Goal: Task Accomplishment & Management: Complete application form

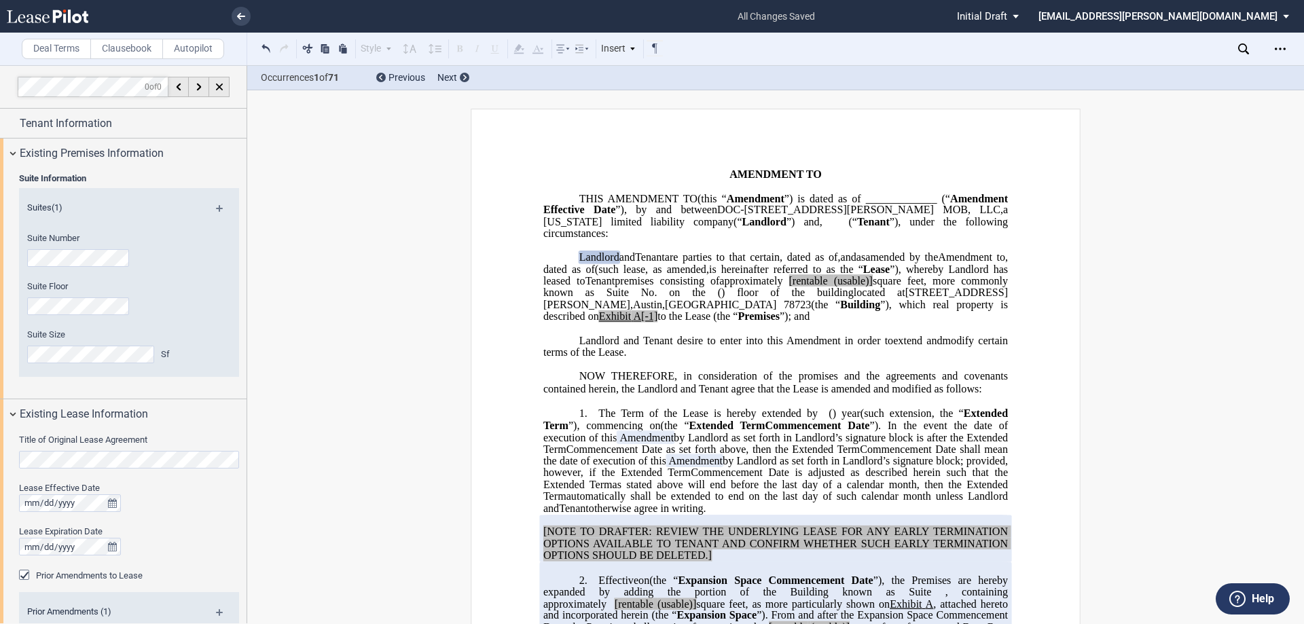
select select "expansion"
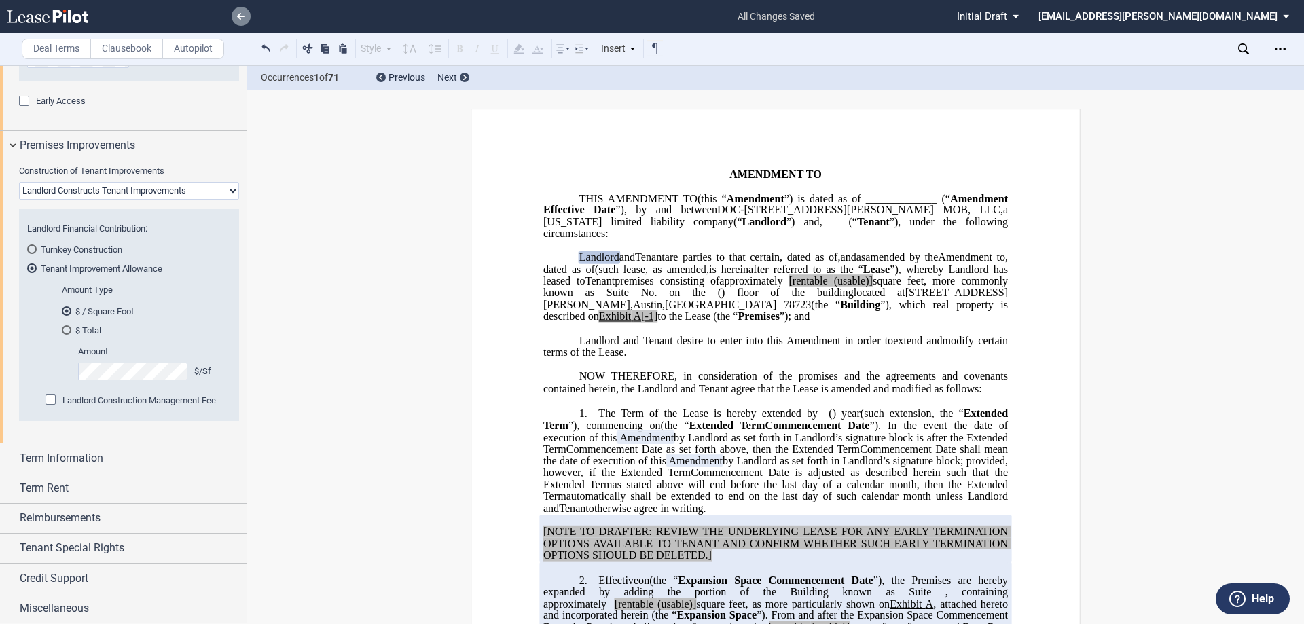
click at [236, 14] on link at bounding box center [241, 16] width 19 height 19
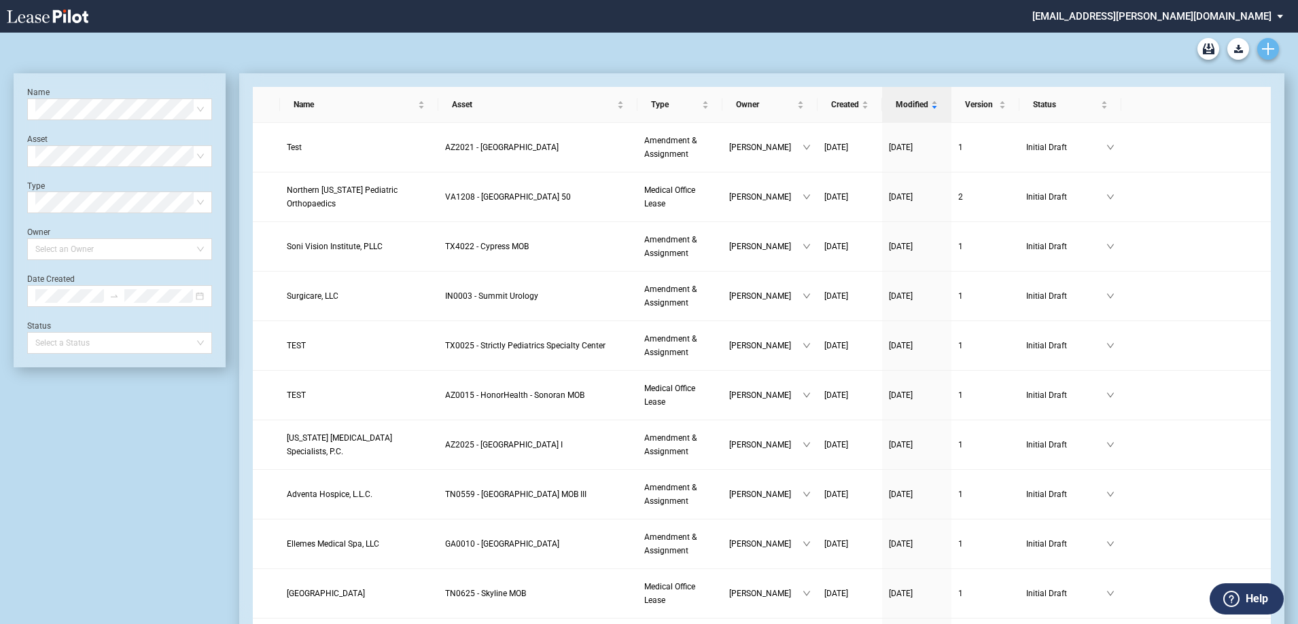
click at [1269, 43] on icon "Create new document" at bounding box center [1268, 49] width 12 height 12
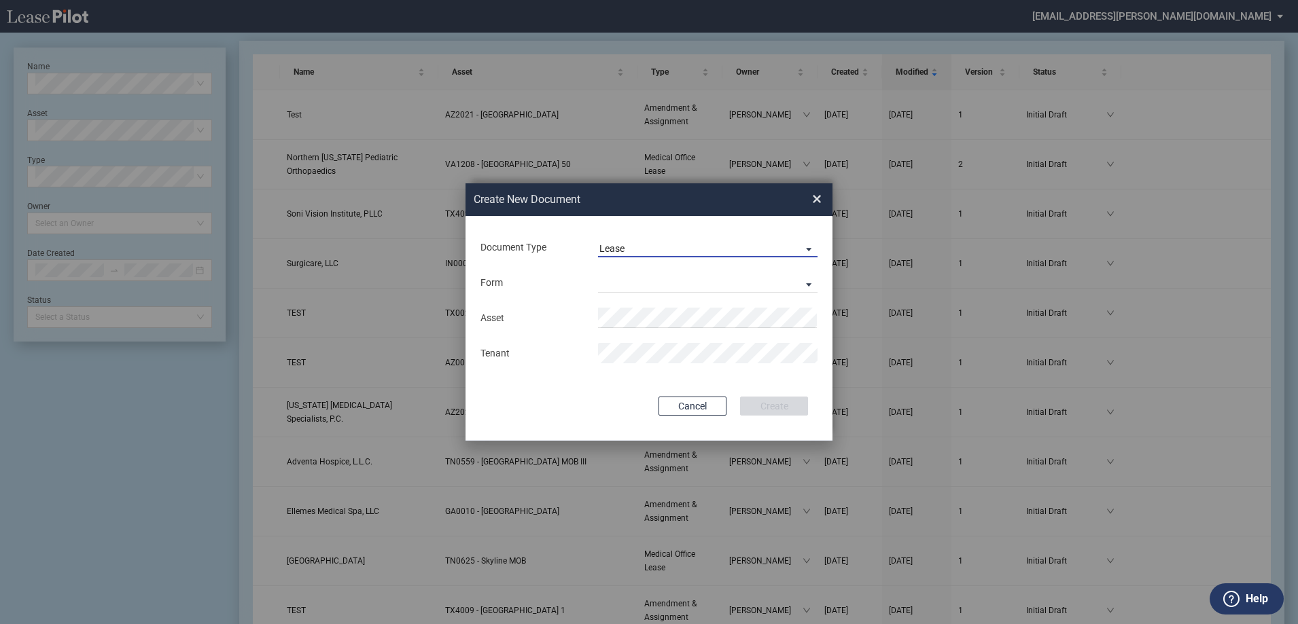
click at [639, 249] on span "Lease" at bounding box center [696, 250] width 195 height 14
click at [637, 279] on div "Amendment" at bounding box center [628, 281] width 58 height 15
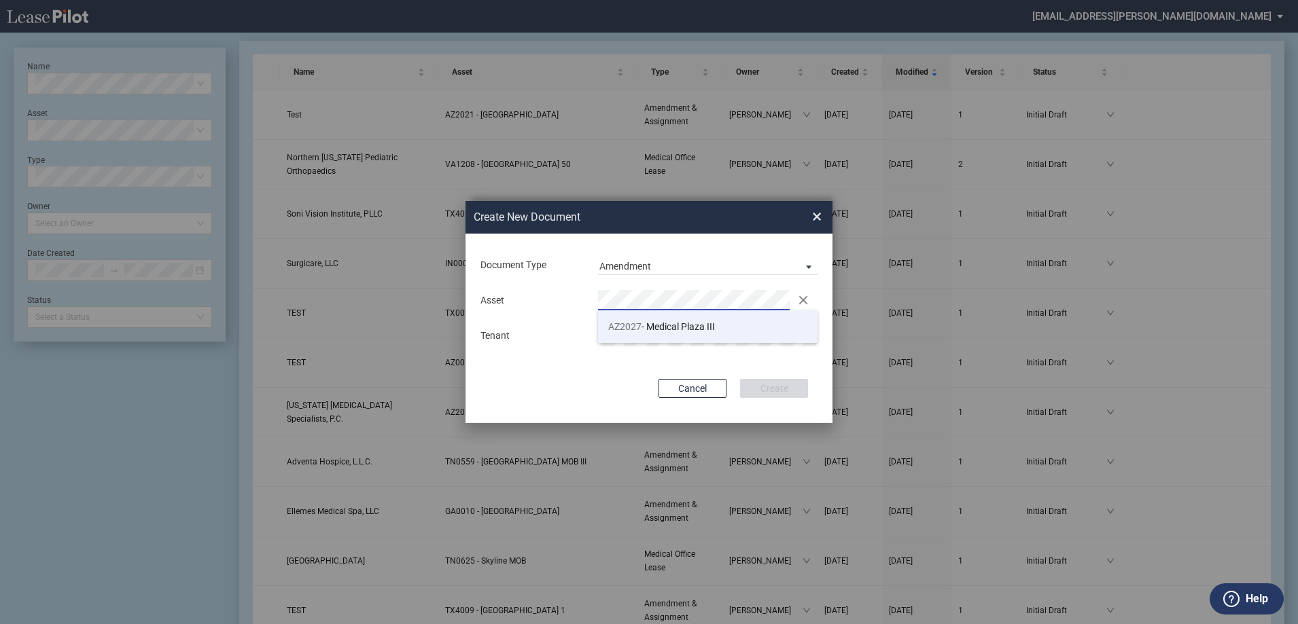
click at [650, 325] on span "AZ2027 - Medical Plaza III" at bounding box center [661, 326] width 107 height 11
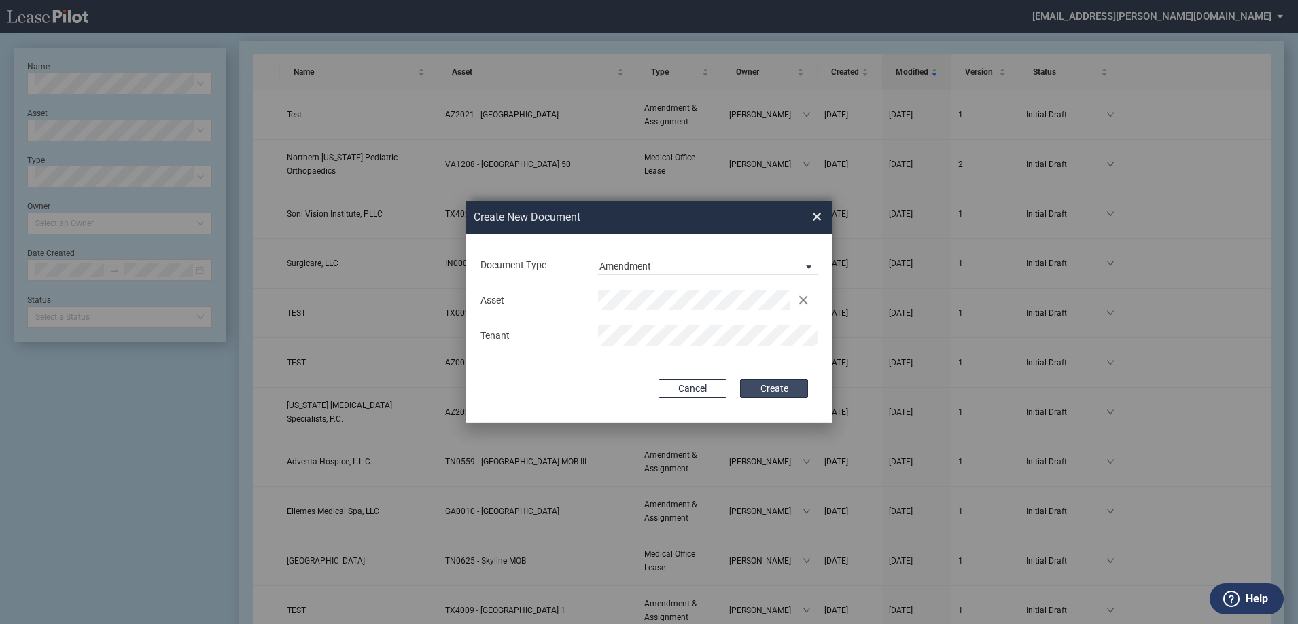
click at [783, 394] on button "Create" at bounding box center [774, 388] width 68 height 19
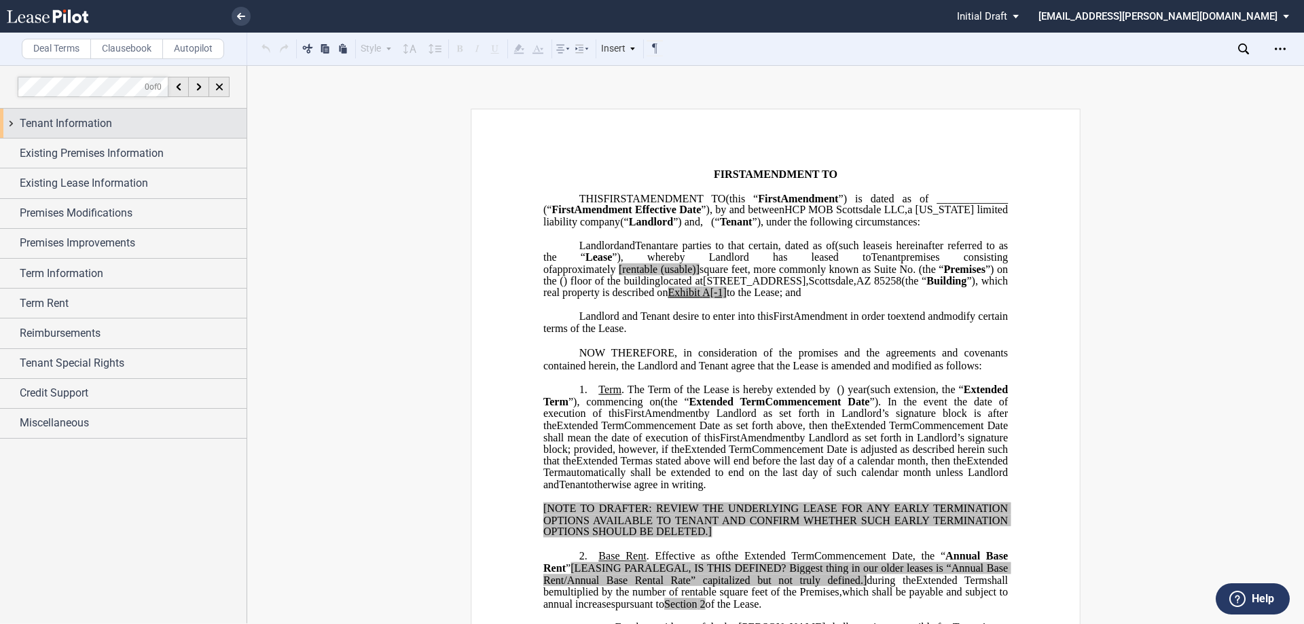
click at [13, 123] on div "Tenant Information" at bounding box center [123, 123] width 247 height 29
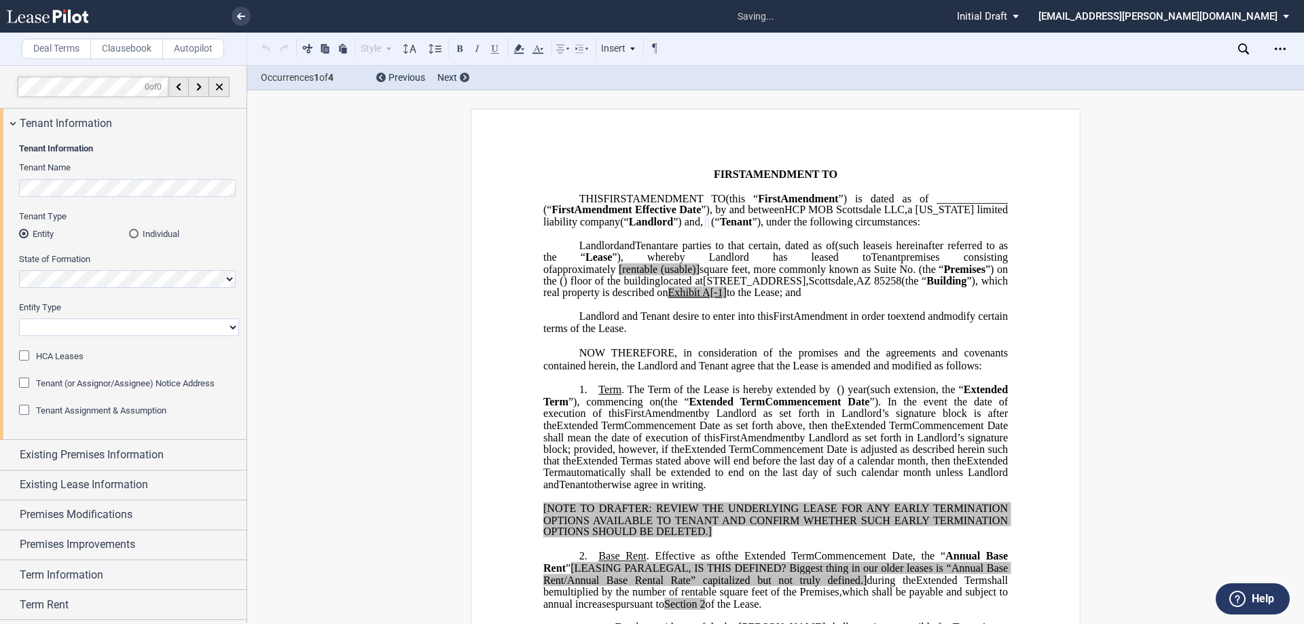
click at [74, 327] on select "Corporation Limited Liability Company General Partnership Limited Partnership O…" at bounding box center [129, 328] width 220 height 18
select select "Other"
click at [19, 319] on select "Corporation Limited Liability Company General Partnership Limited Partnership O…" at bounding box center [129, 328] width 220 height 18
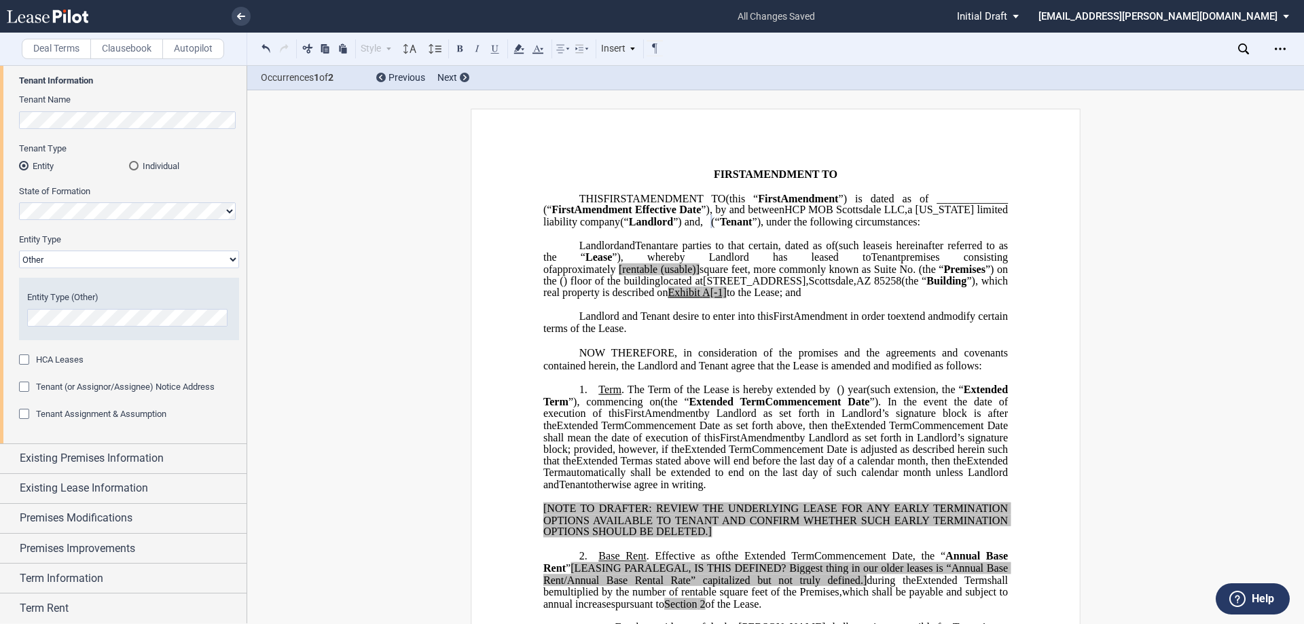
scroll to position [136, 0]
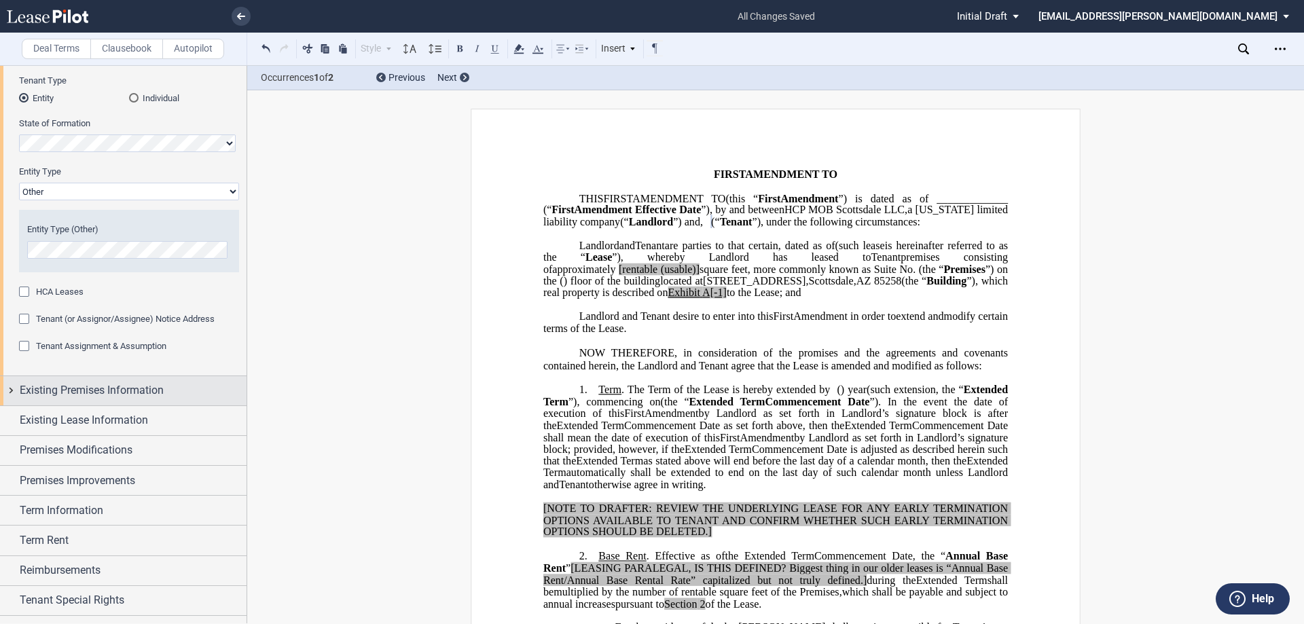
click at [12, 392] on div "Existing Premises Information" at bounding box center [123, 390] width 247 height 29
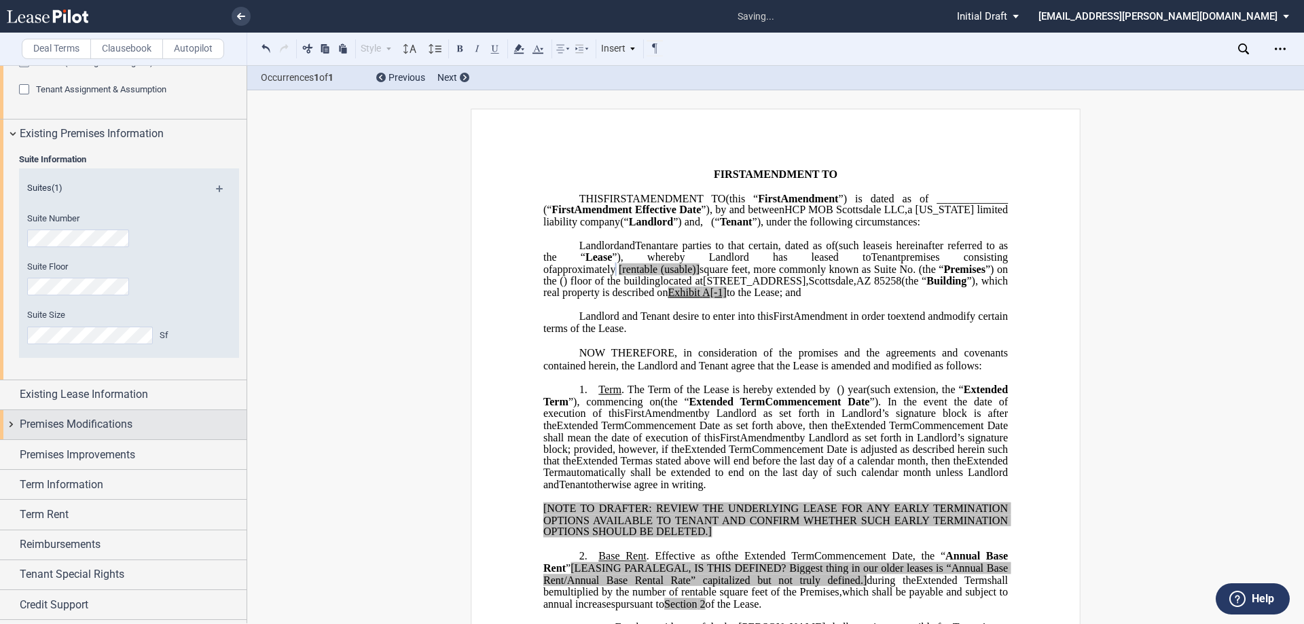
scroll to position [408, 0]
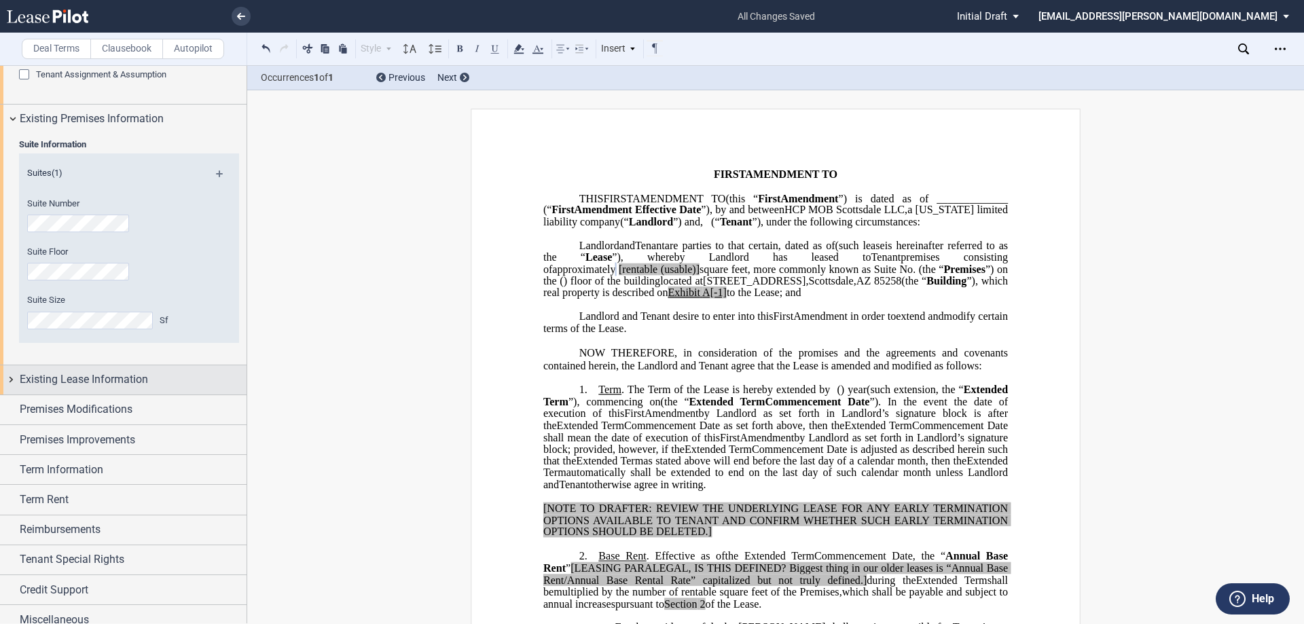
click at [12, 380] on div "Existing Lease Information" at bounding box center [123, 379] width 247 height 29
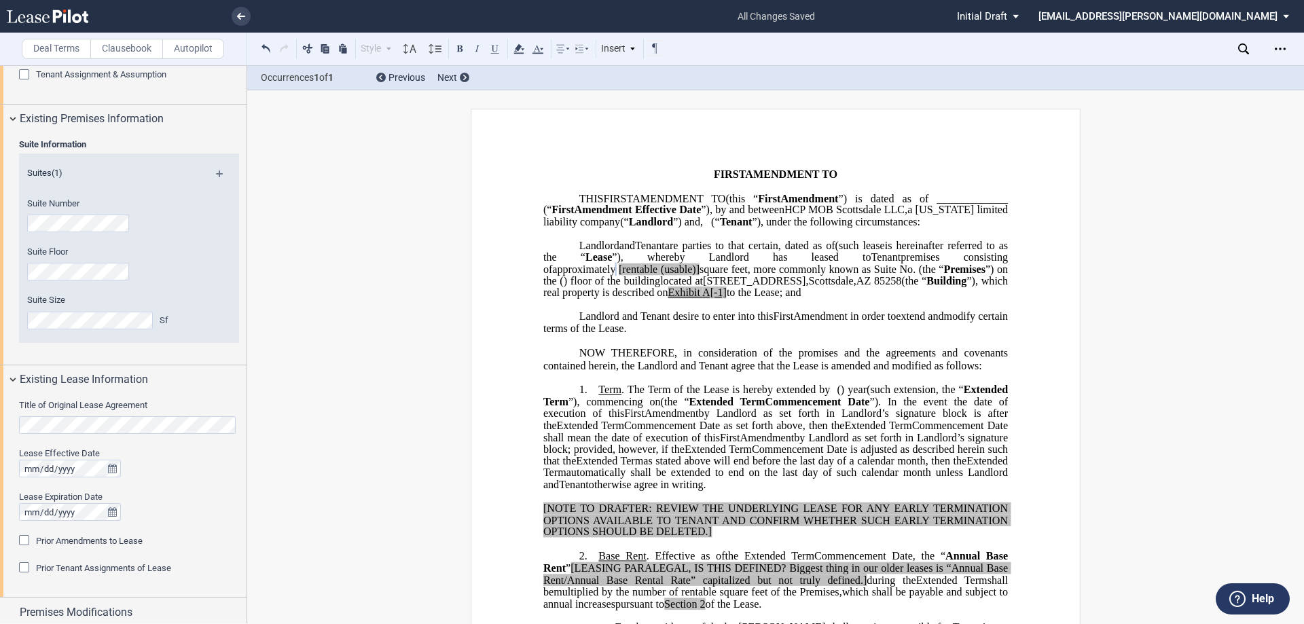
click at [0, 422] on html ".bocls-1{fill:#26354a;fill-rule:evenodd} Loading... × all changes saved Pending…" at bounding box center [652, 312] width 1304 height 624
click at [105, 541] on span "Prior Amendments to Lease" at bounding box center [89, 541] width 107 height 10
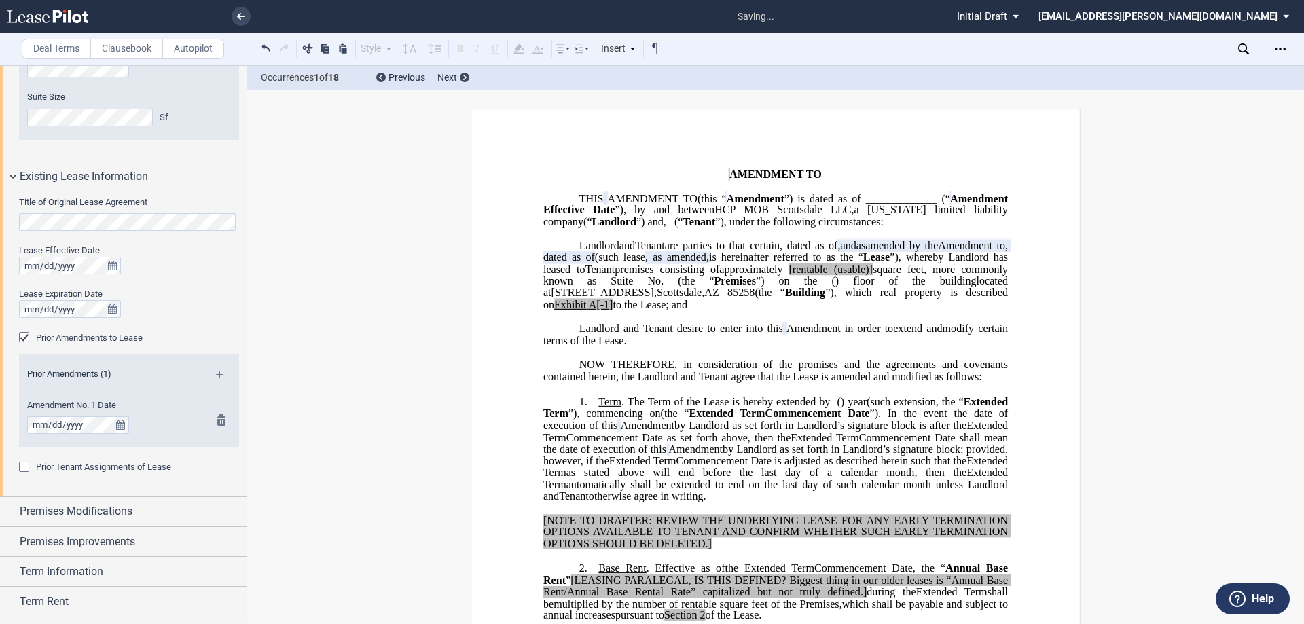
scroll to position [611, 0]
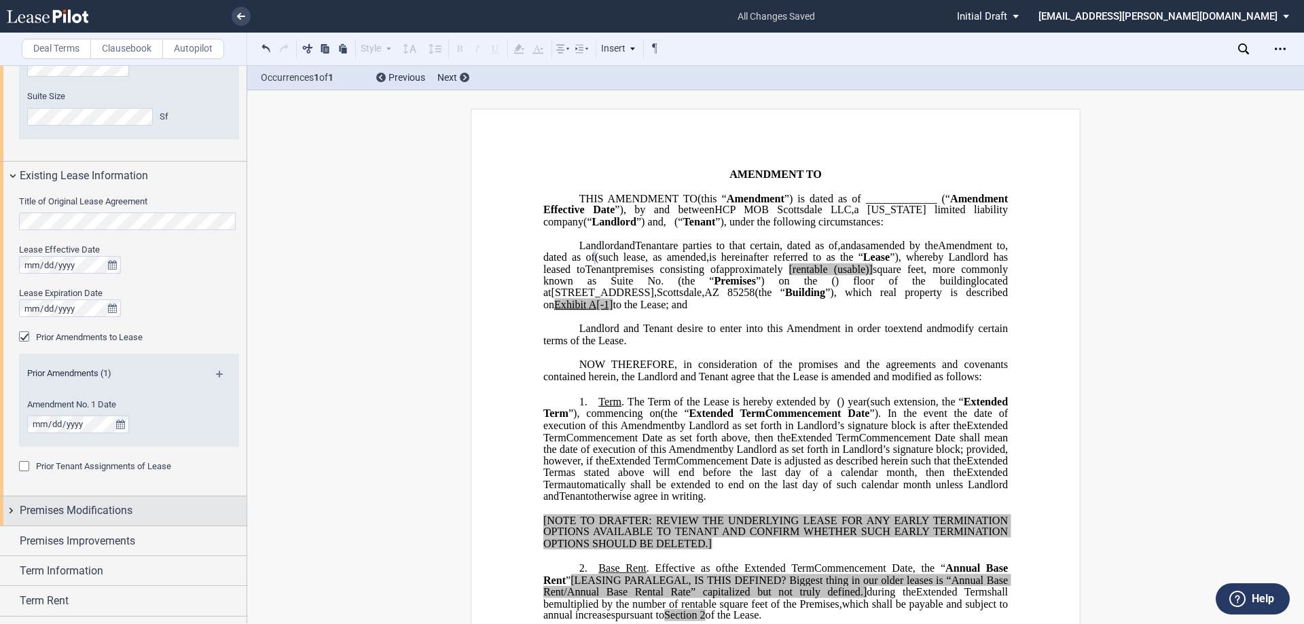
click at [14, 509] on div "Premises Modifications" at bounding box center [123, 511] width 247 height 29
click at [58, 548] on select "None Expansion Relocation" at bounding box center [129, 557] width 220 height 18
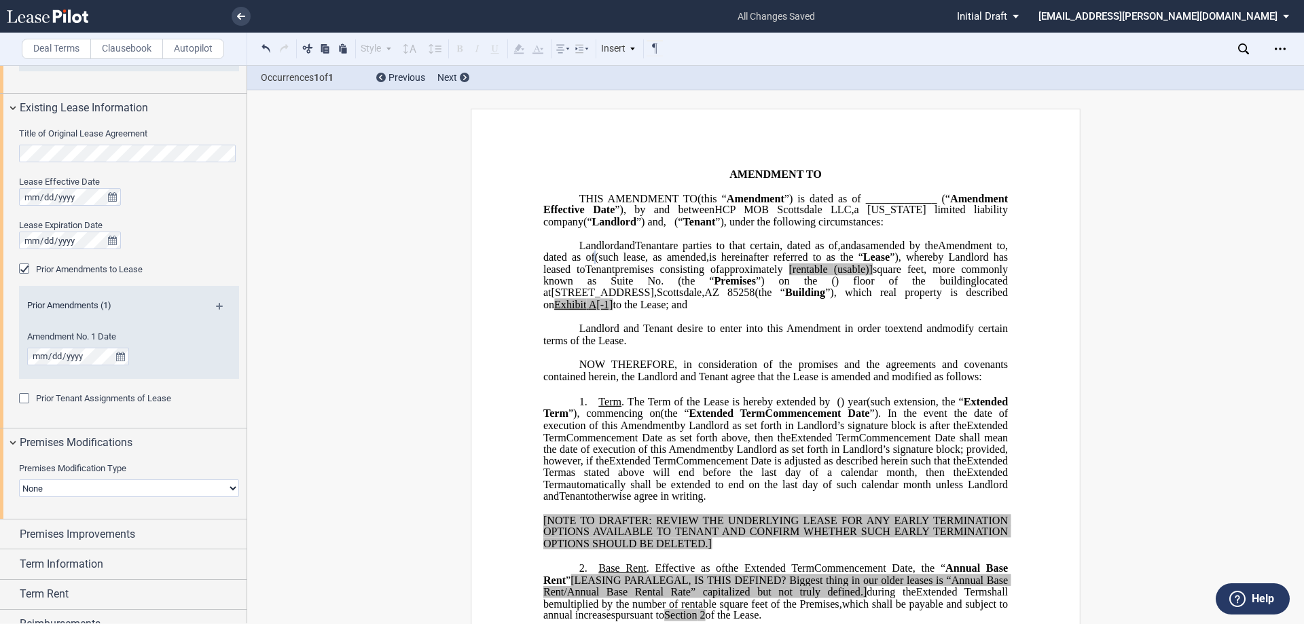
click at [56, 491] on select "None Expansion Relocation" at bounding box center [129, 489] width 220 height 18
click at [5, 535] on div "Premises Improvements" at bounding box center [123, 534] width 247 height 29
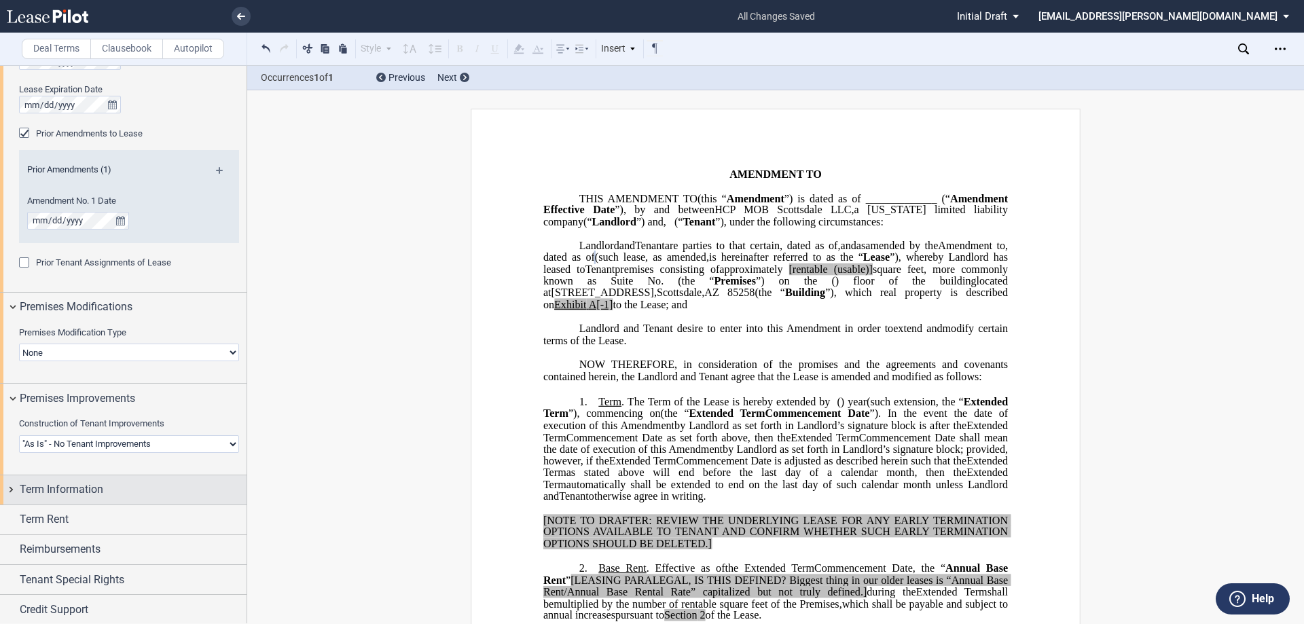
click at [10, 488] on div "Term Information" at bounding box center [123, 490] width 247 height 29
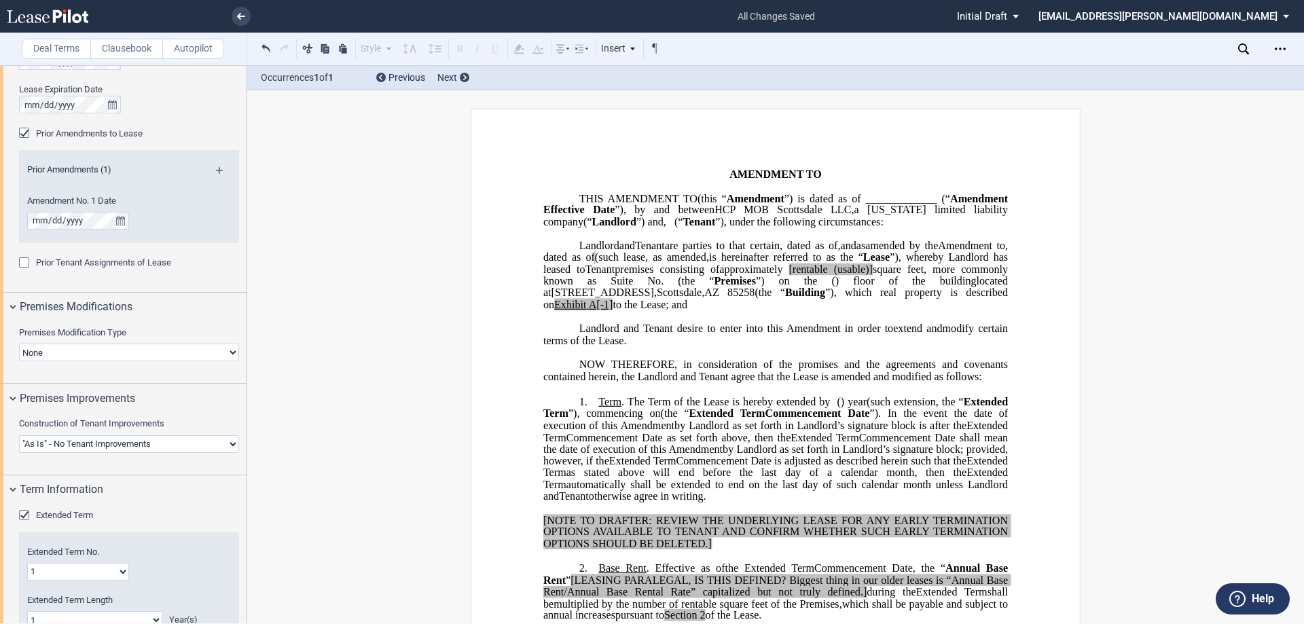
scroll to position [951, 0]
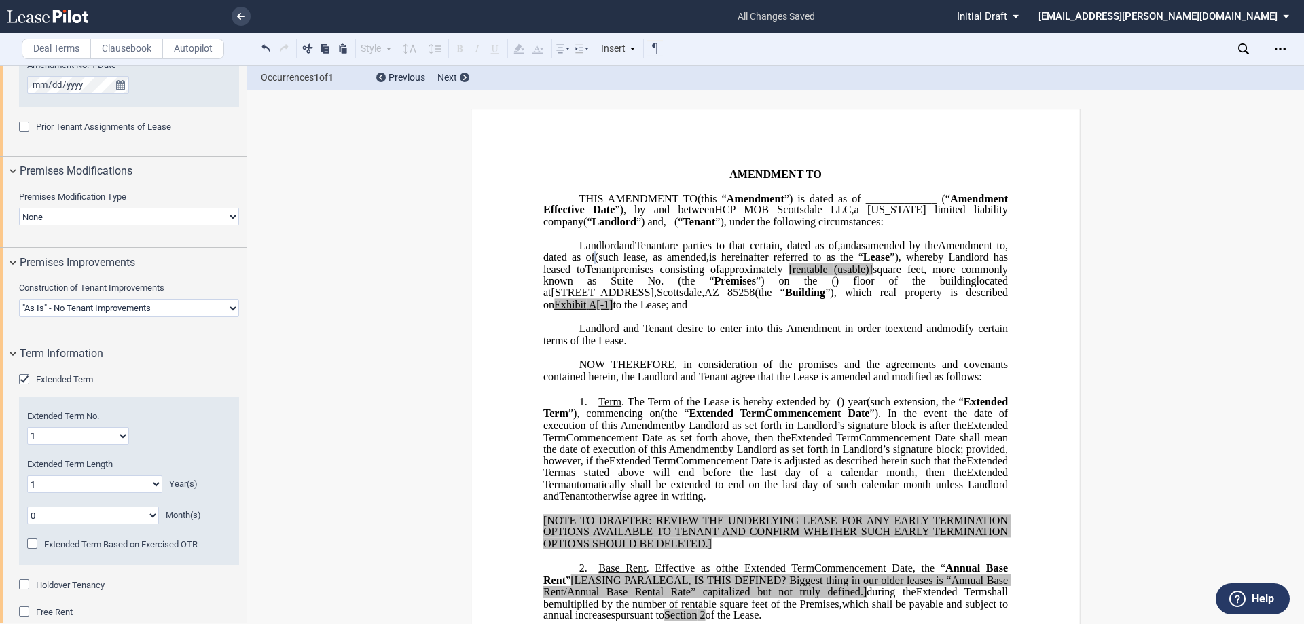
click at [118, 486] on select "0 1 2 3 4 5 6 7 8 9 10 11 12 13 14 15 16 17 18 19 20" at bounding box center [94, 485] width 135 height 18
select select "number:2"
click at [27, 476] on select "0 1 2 3 4 5 6 7 8 9 10 11 12 13 14 15 16 17 18 19 20" at bounding box center [94, 485] width 135 height 18
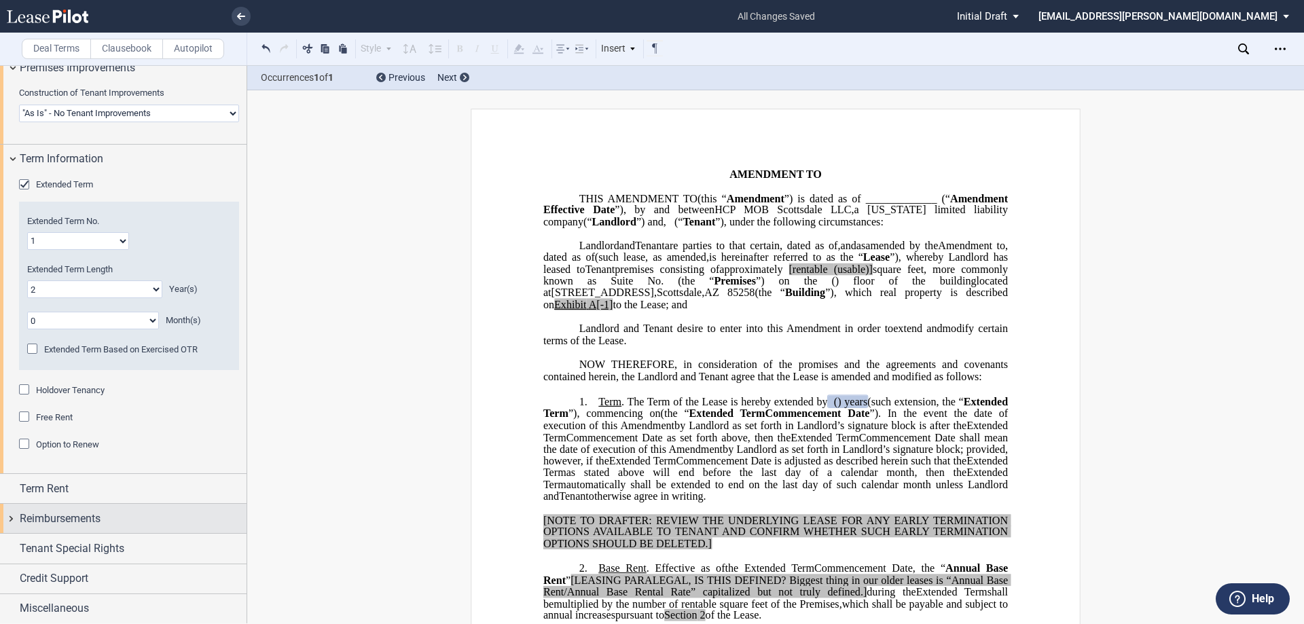
scroll to position [1147, 0]
click at [12, 486] on div "Term Rent" at bounding box center [123, 488] width 247 height 29
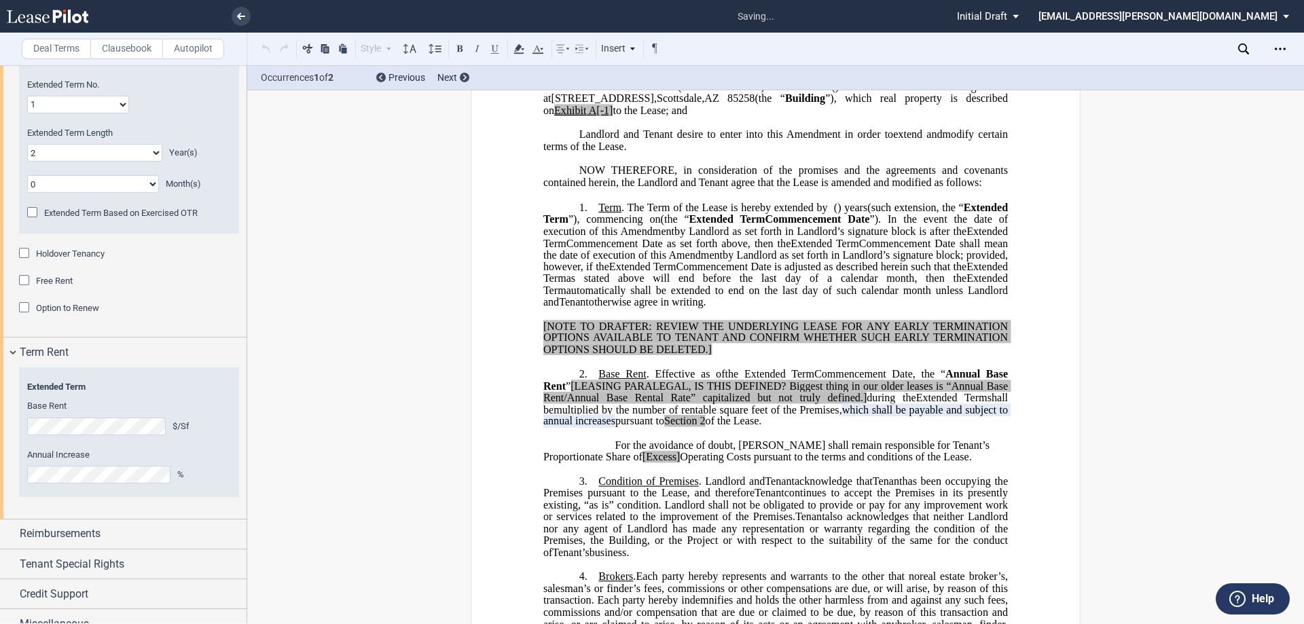
scroll to position [325, 0]
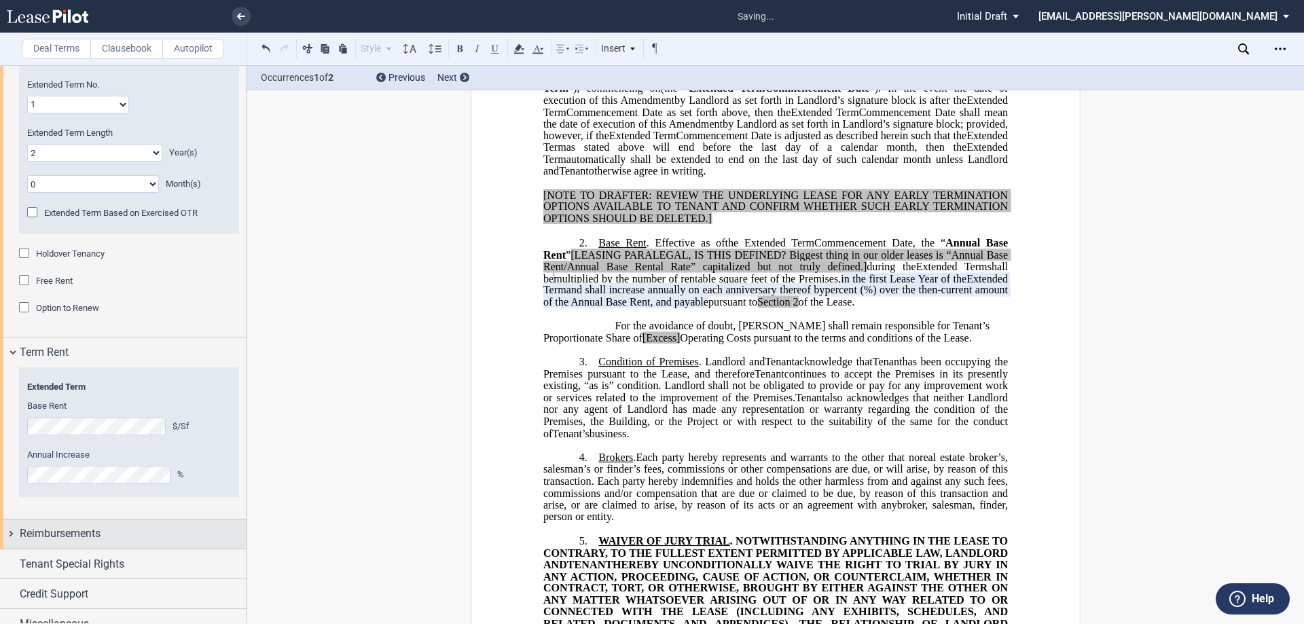
click at [12, 533] on div "Reimbursements" at bounding box center [123, 534] width 247 height 29
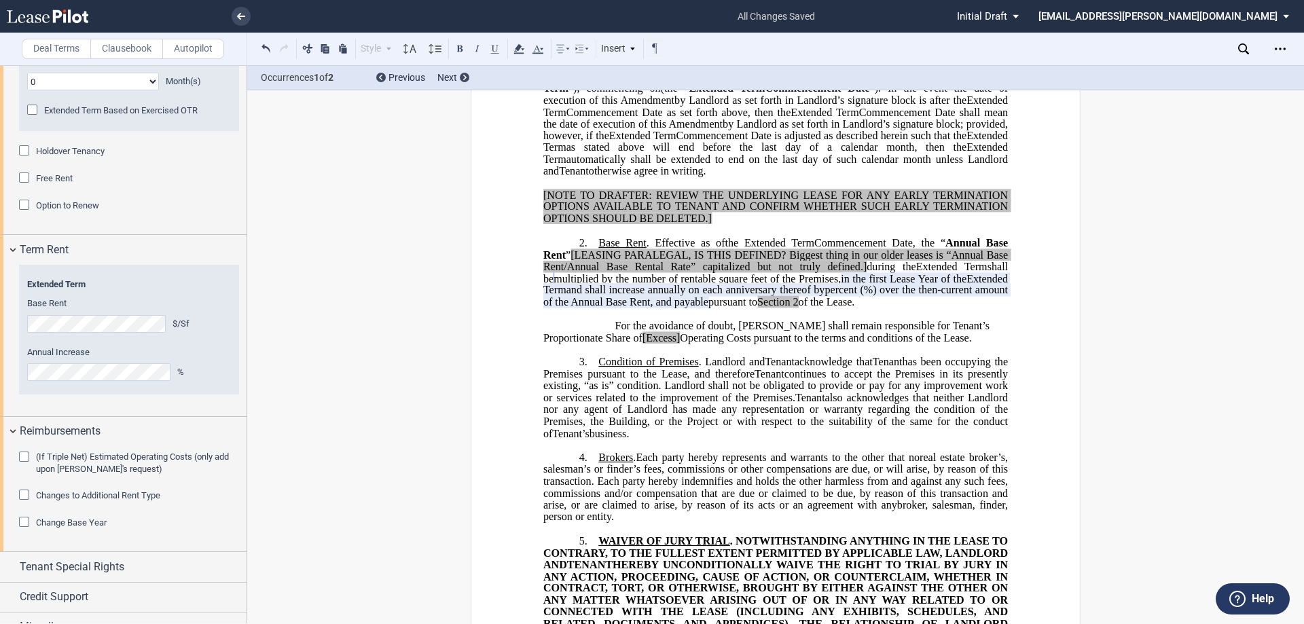
scroll to position [1404, 0]
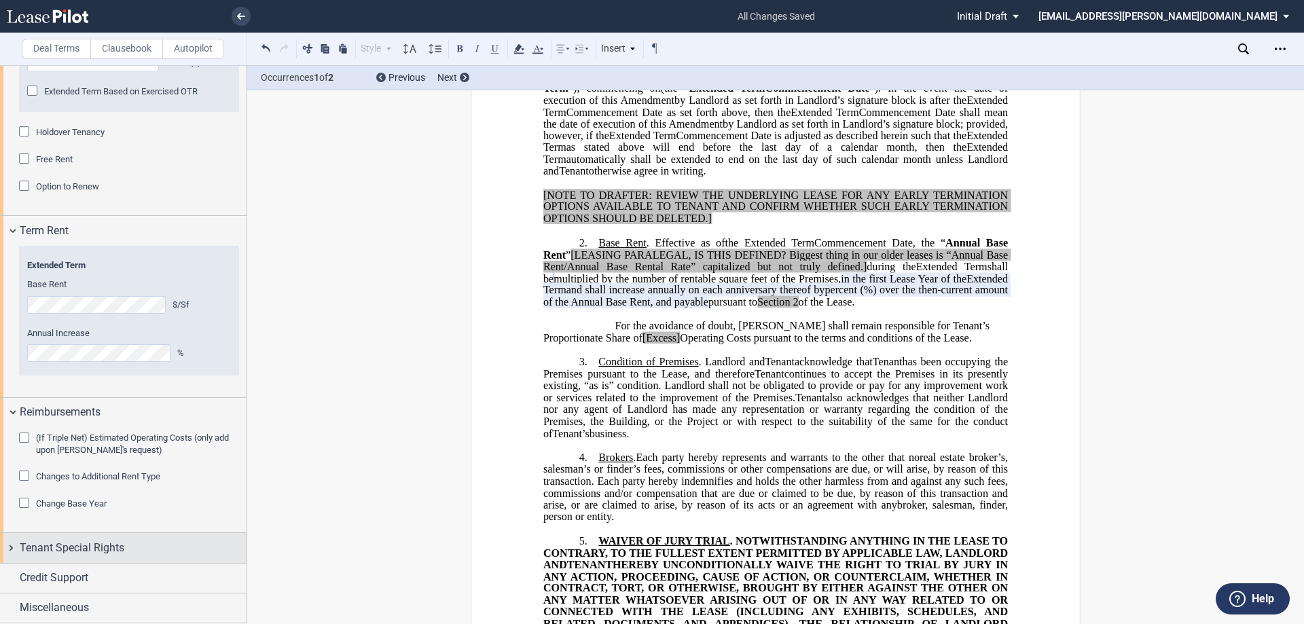
click at [12, 547] on div "Tenant Special Rights" at bounding box center [123, 547] width 247 height 29
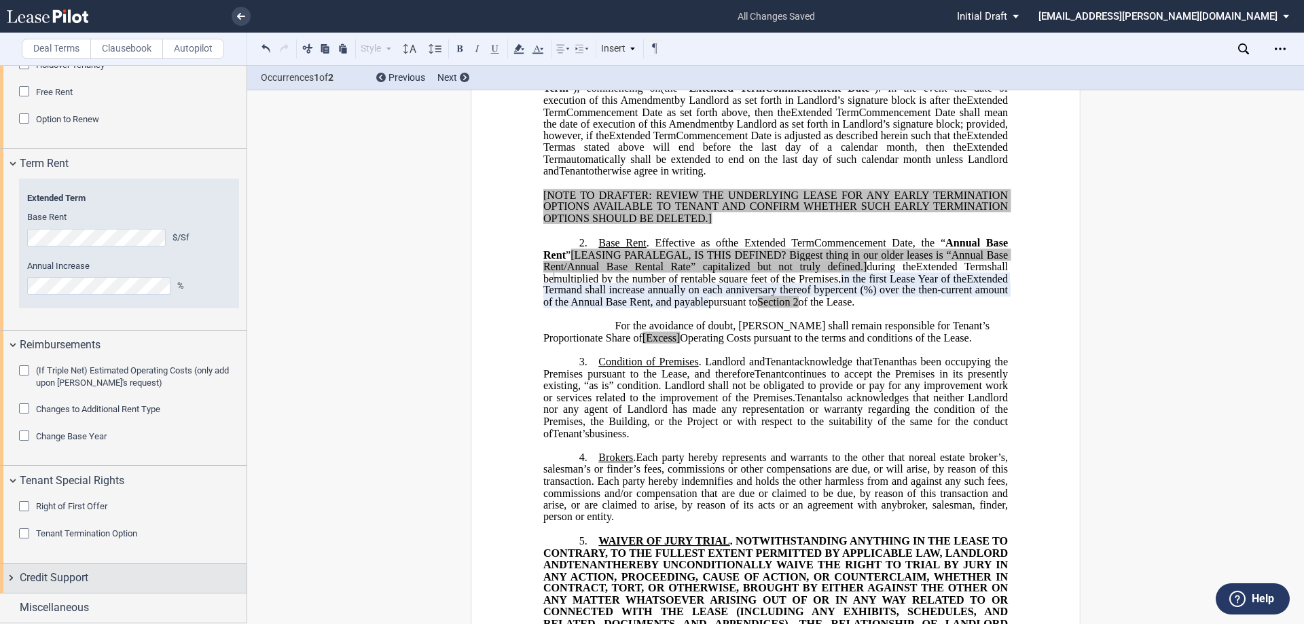
click at [12, 573] on div "Credit Support" at bounding box center [123, 578] width 247 height 29
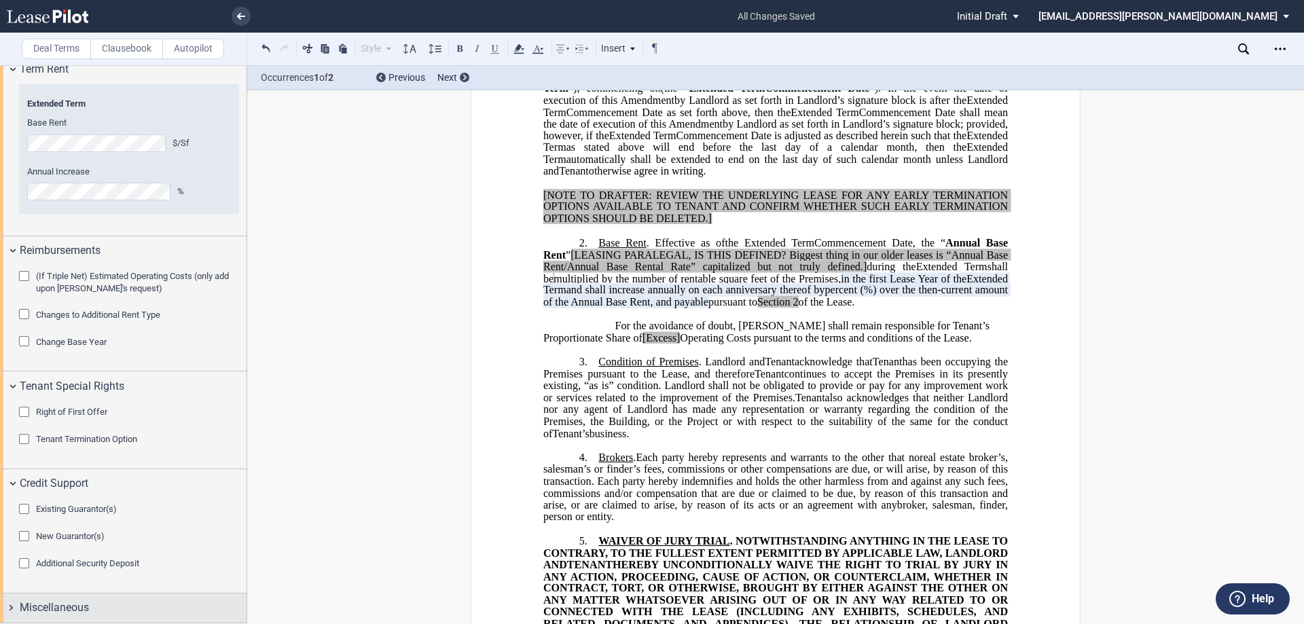
click at [14, 603] on div "Miscellaneous" at bounding box center [123, 608] width 247 height 29
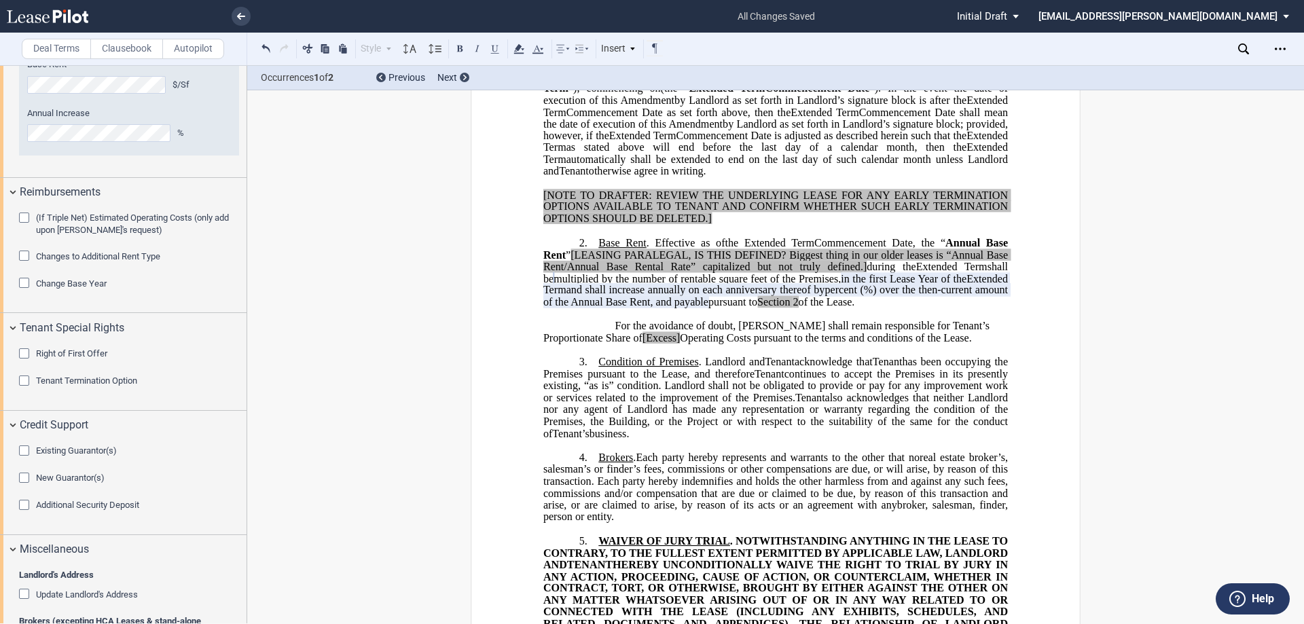
scroll to position [1974, 0]
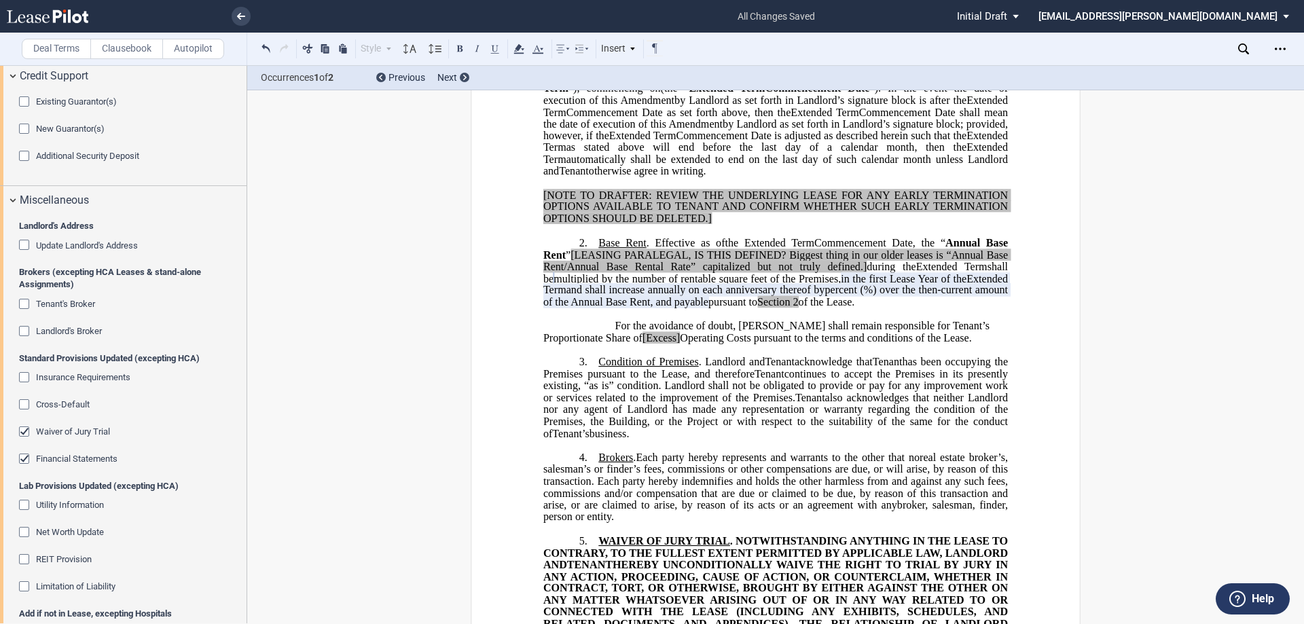
click at [72, 330] on span "Landlord's Broker" at bounding box center [69, 331] width 66 height 10
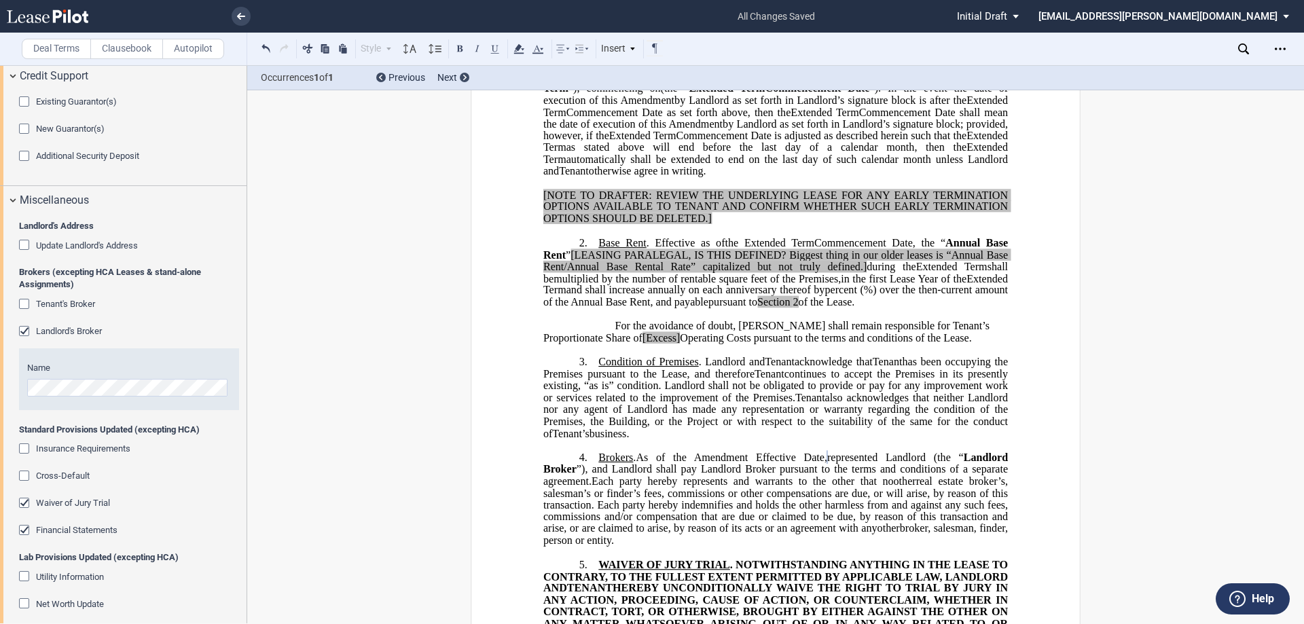
click at [25, 499] on div "Waiver of Jury Trial" at bounding box center [26, 505] width 14 height 14
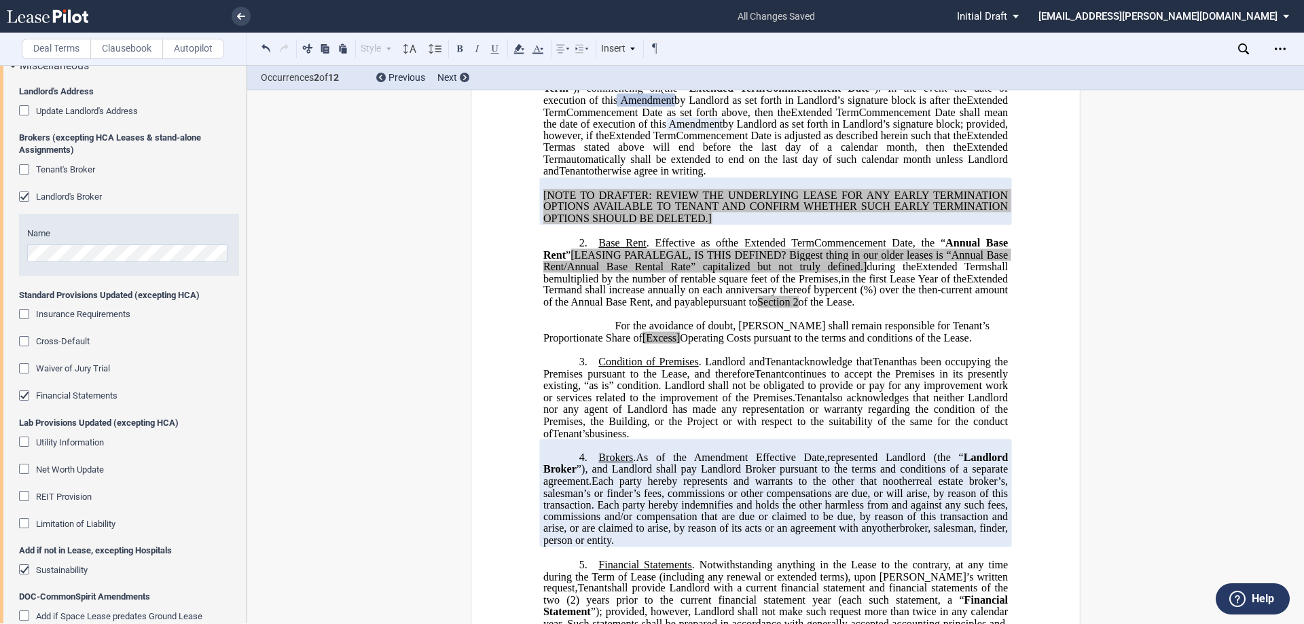
scroll to position [2177, 0]
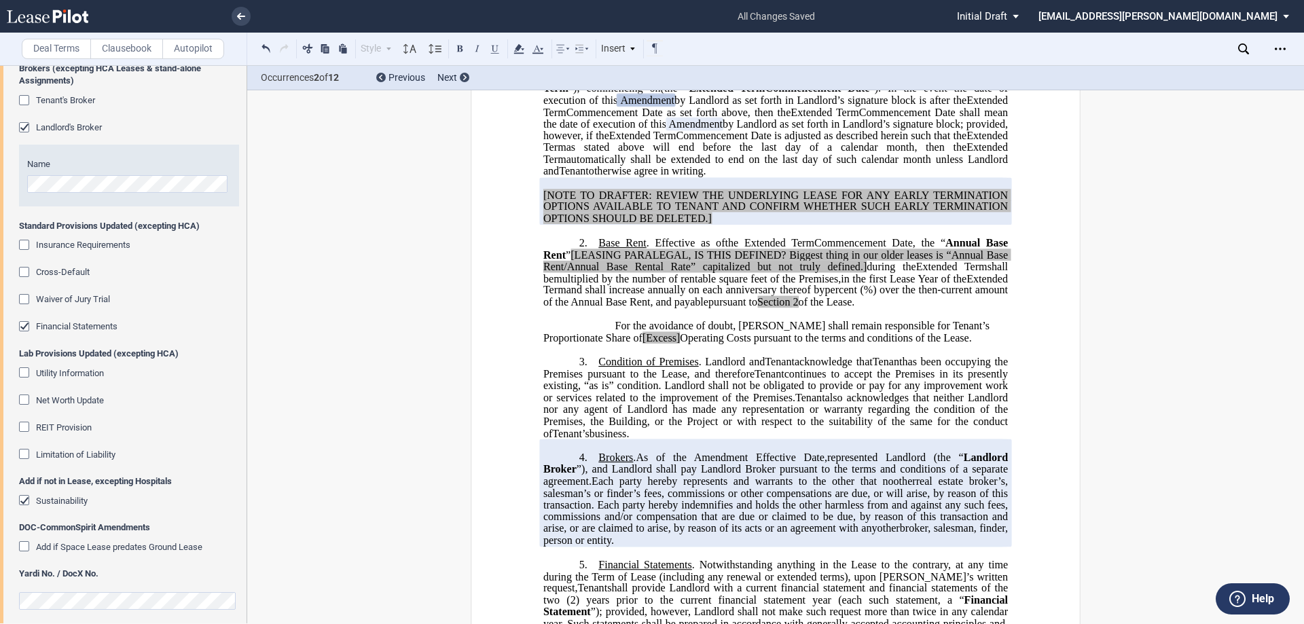
drag, startPoint x: 74, startPoint y: 499, endPoint x: 63, endPoint y: 537, distance: 40.4
click at [74, 499] on span "Sustainability" at bounding box center [62, 501] width 52 height 10
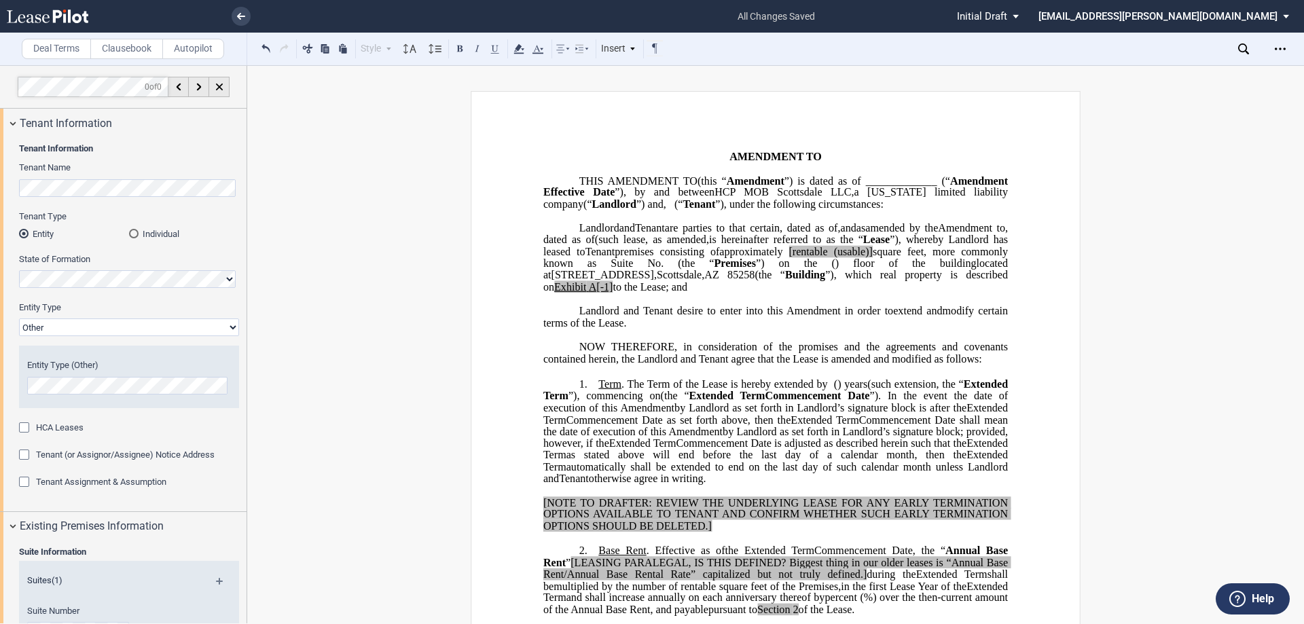
scroll to position [0, 0]
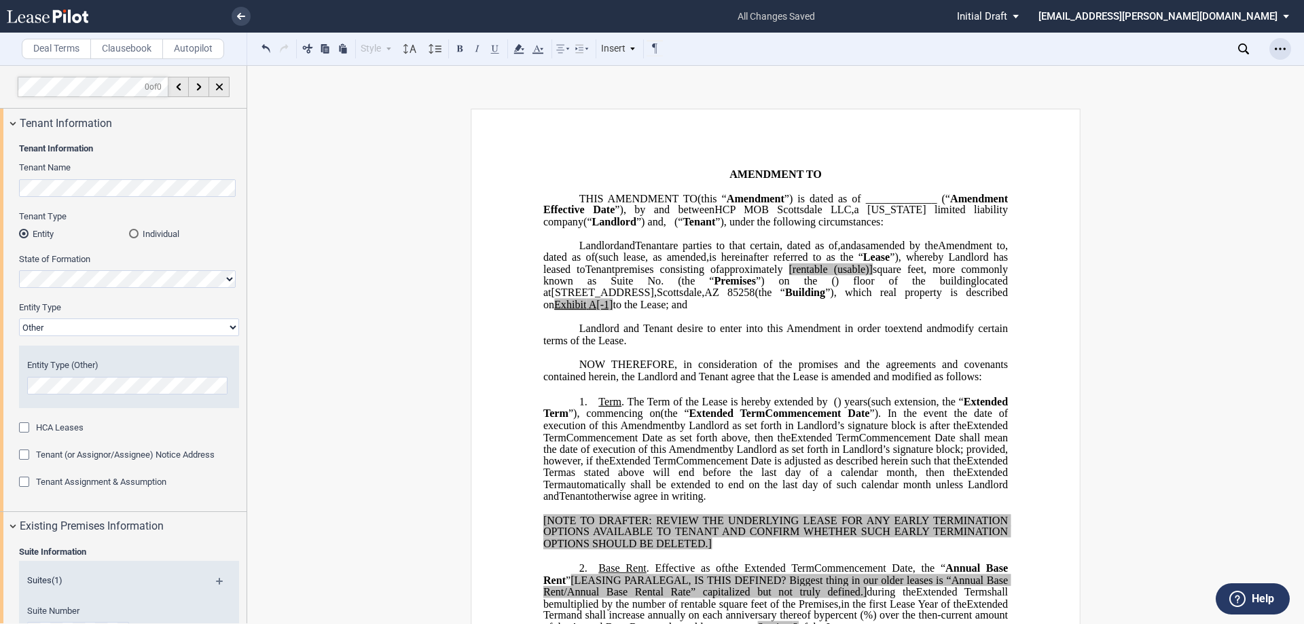
click at [1281, 43] on icon "Open Lease options menu" at bounding box center [1280, 48] width 11 height 11
click at [1177, 72] on div "Download" at bounding box center [1202, 73] width 166 height 12
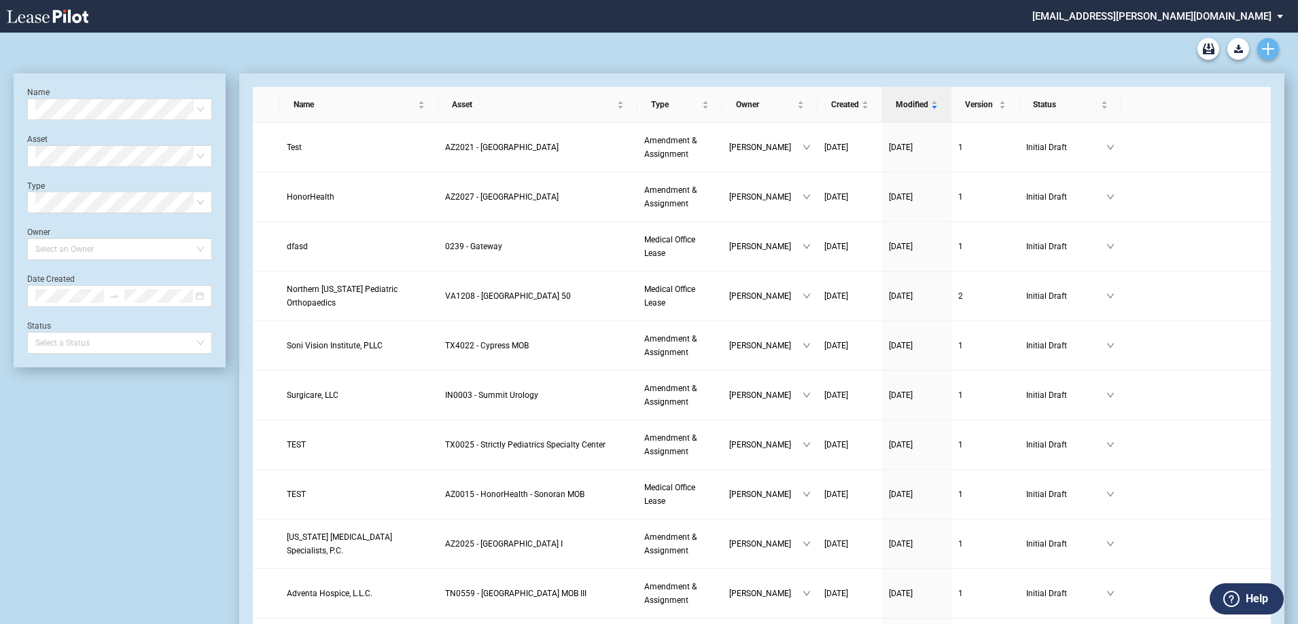
click at [1267, 49] on use "Create new document" at bounding box center [1268, 49] width 12 height 12
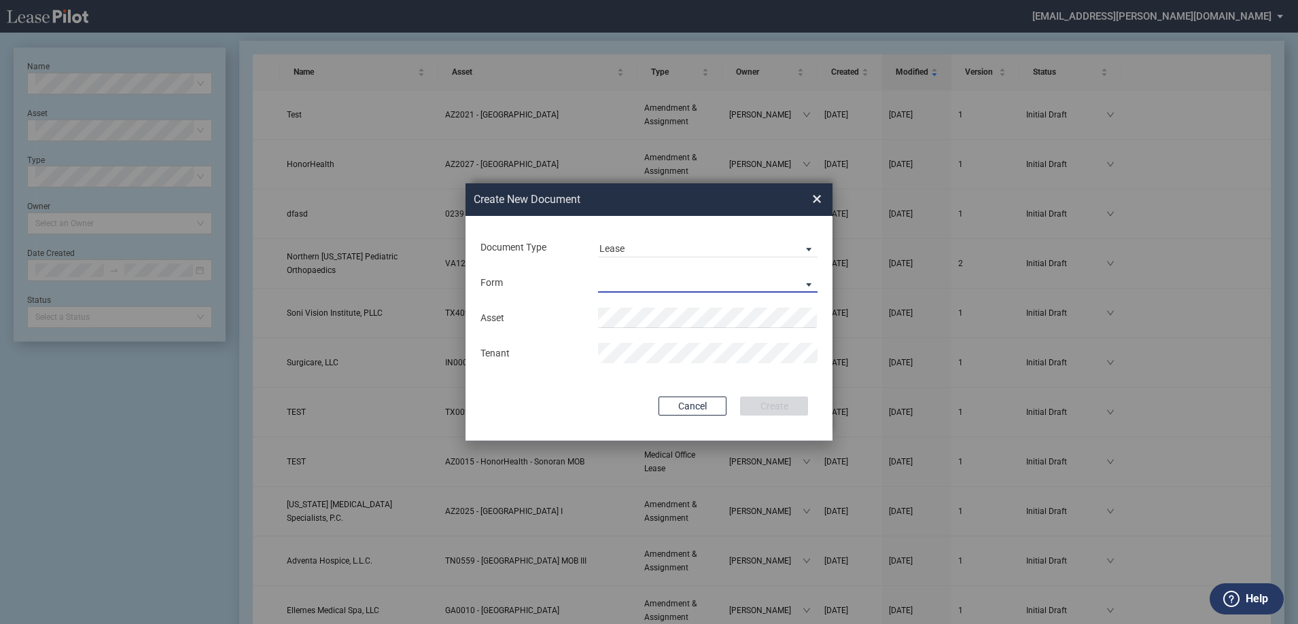
click at [618, 276] on md-select "Medical Office Lease Scottsdale Lease Louisville Lease 1370 Medical Place Lease…" at bounding box center [707, 282] width 219 height 20
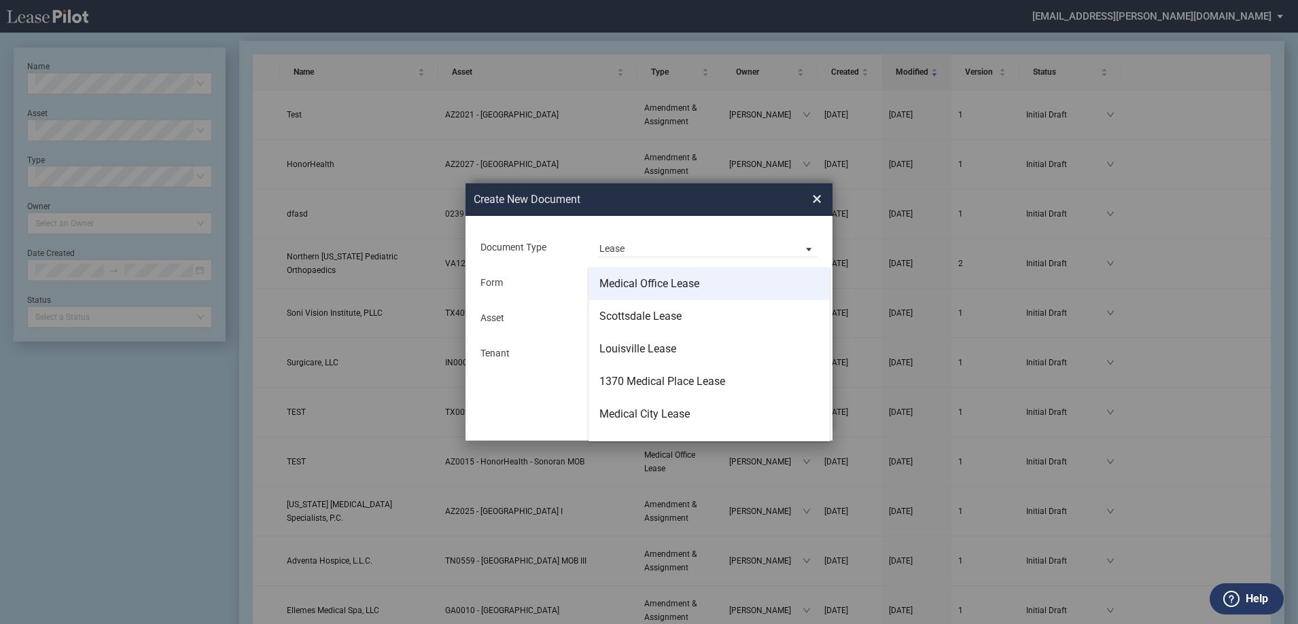
click at [620, 287] on div "Medical Office Lease" at bounding box center [649, 283] width 100 height 15
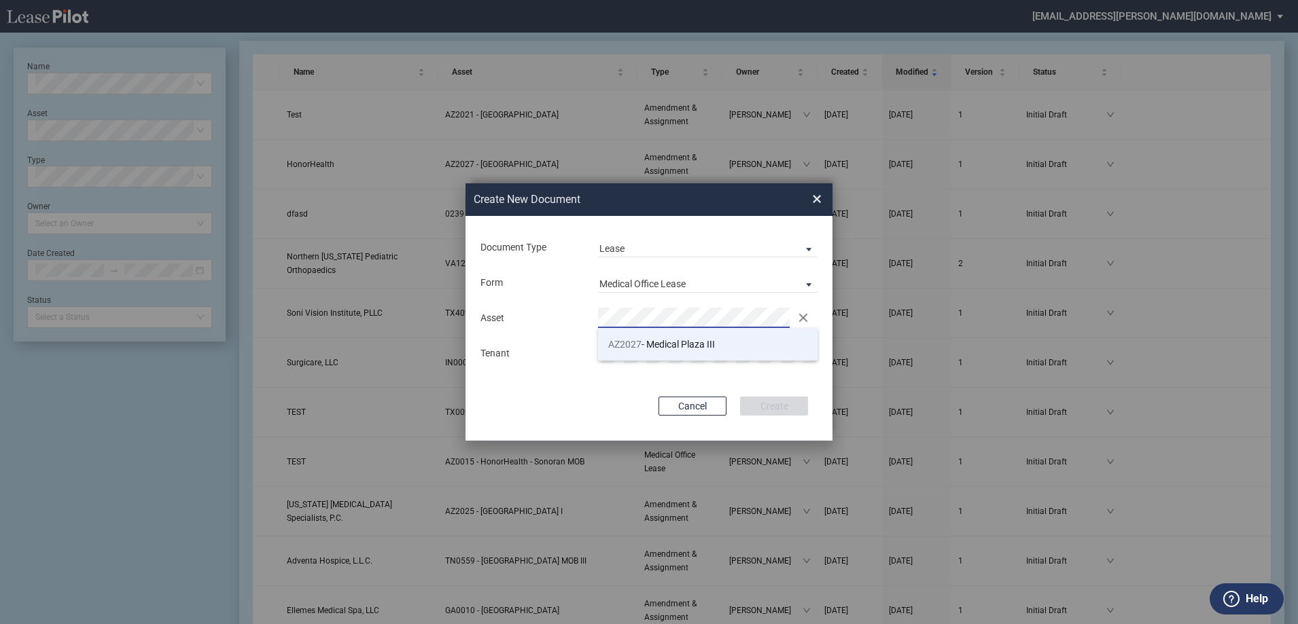
click at [663, 342] on span "AZ2027 - Medical Plaza III" at bounding box center [661, 344] width 107 height 11
click at [662, 342] on md-input-container "Tenant" at bounding box center [649, 353] width 340 height 23
click at [804, 411] on button "Create" at bounding box center [774, 406] width 68 height 19
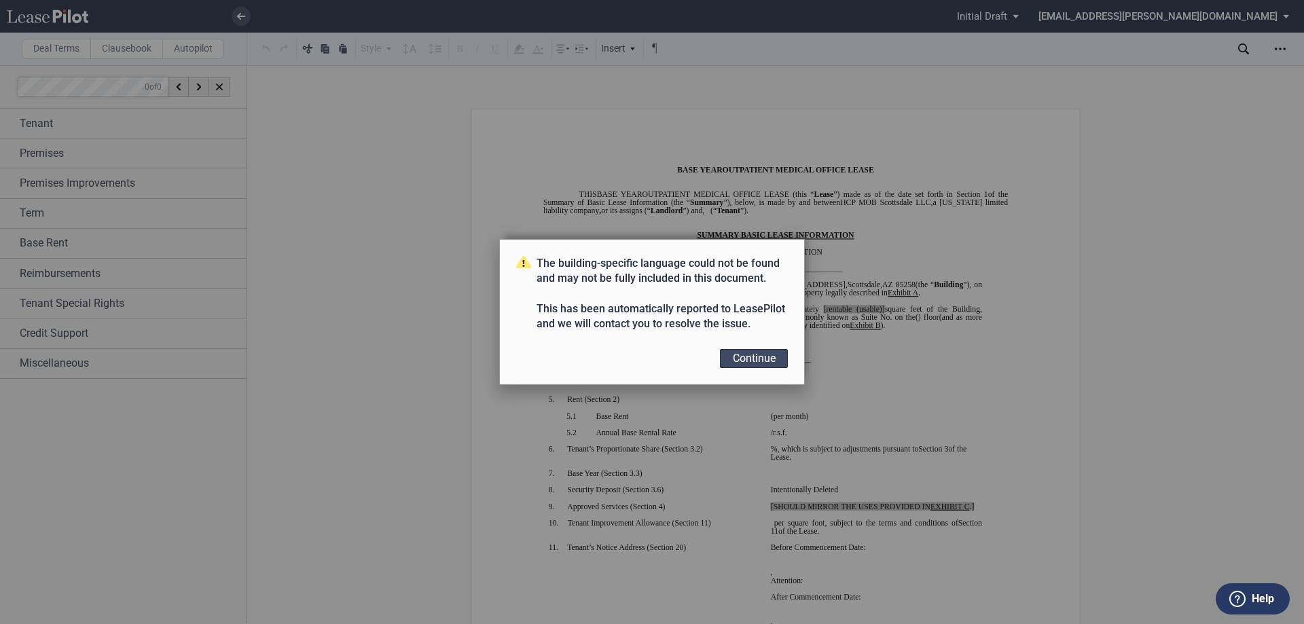
click at [751, 361] on button "Continue" at bounding box center [754, 358] width 68 height 19
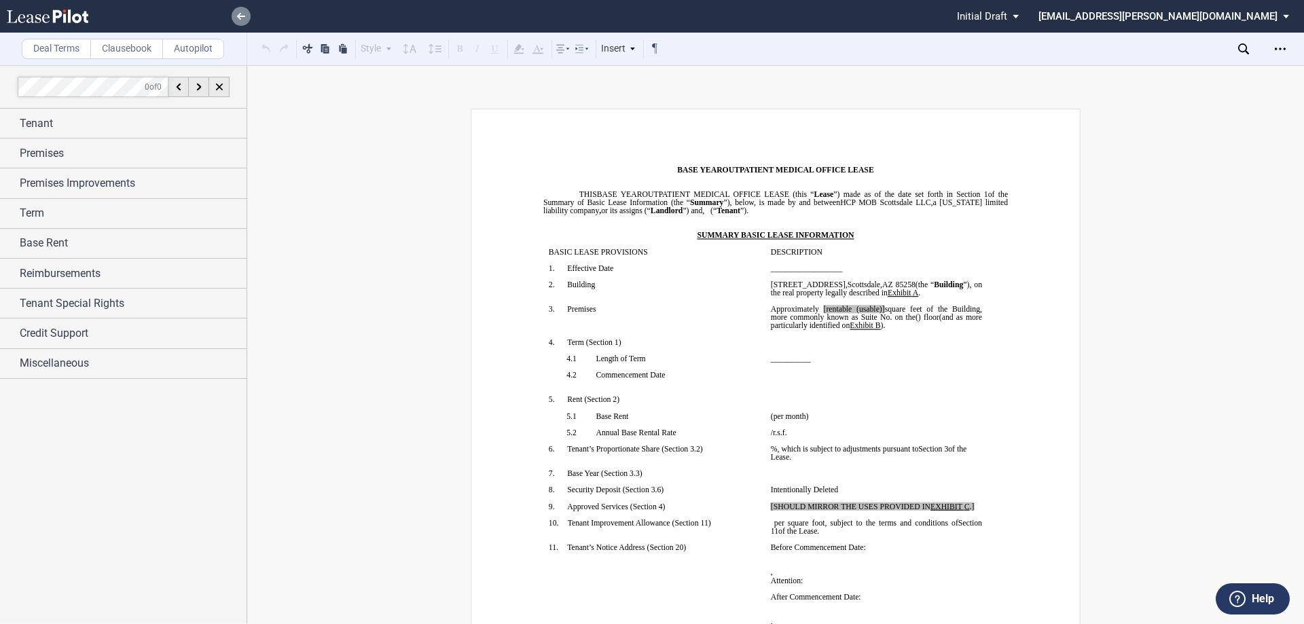
click at [247, 11] on link at bounding box center [241, 16] width 19 height 19
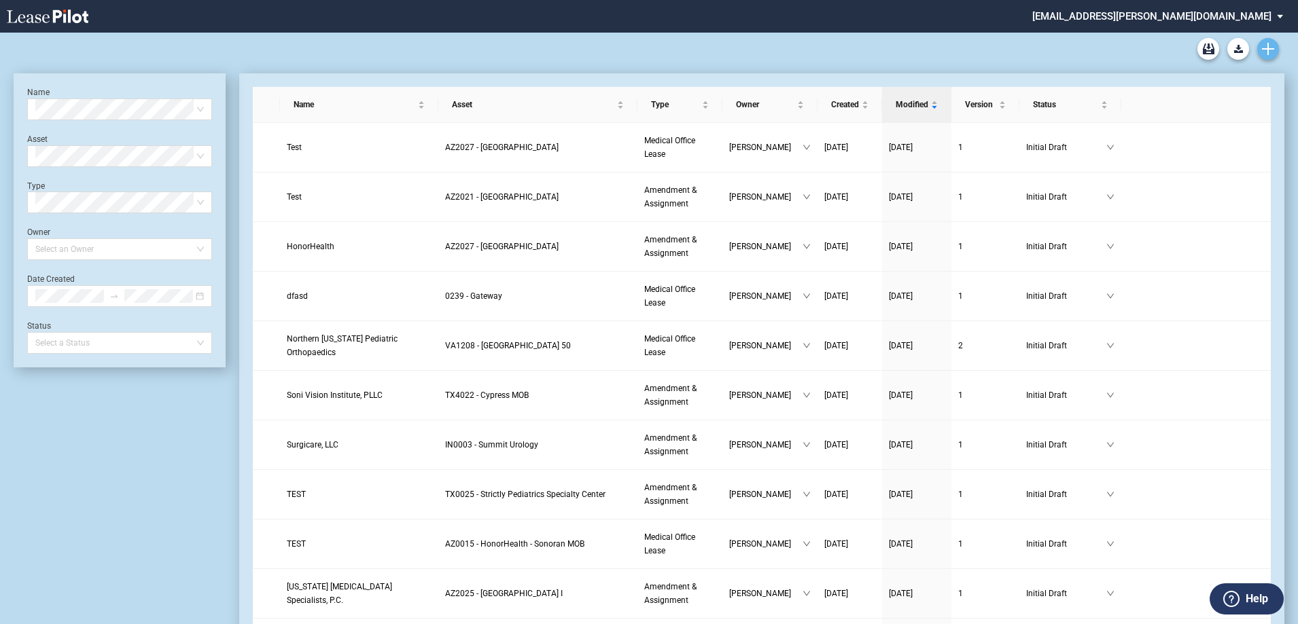
click at [1268, 42] on link "Create new document" at bounding box center [1268, 49] width 22 height 22
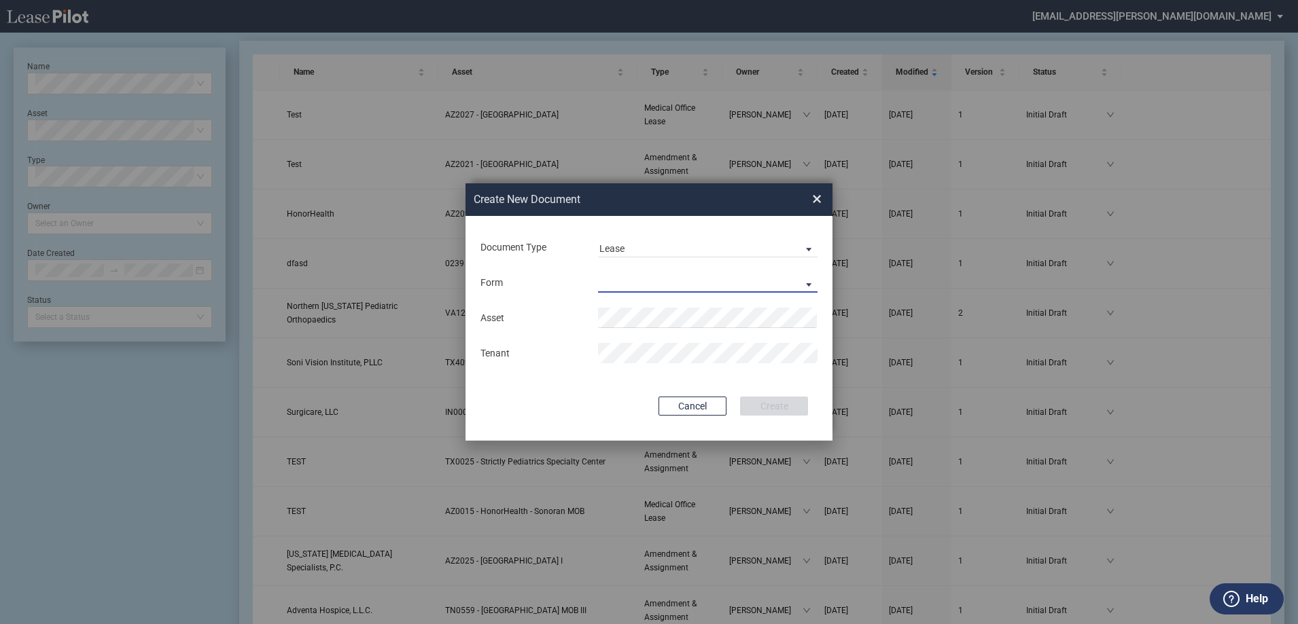
click at [698, 283] on md-select "Medical Office Lease Scottsdale Lease Louisville Lease 1370 Medical Place Lease…" at bounding box center [707, 282] width 219 height 20
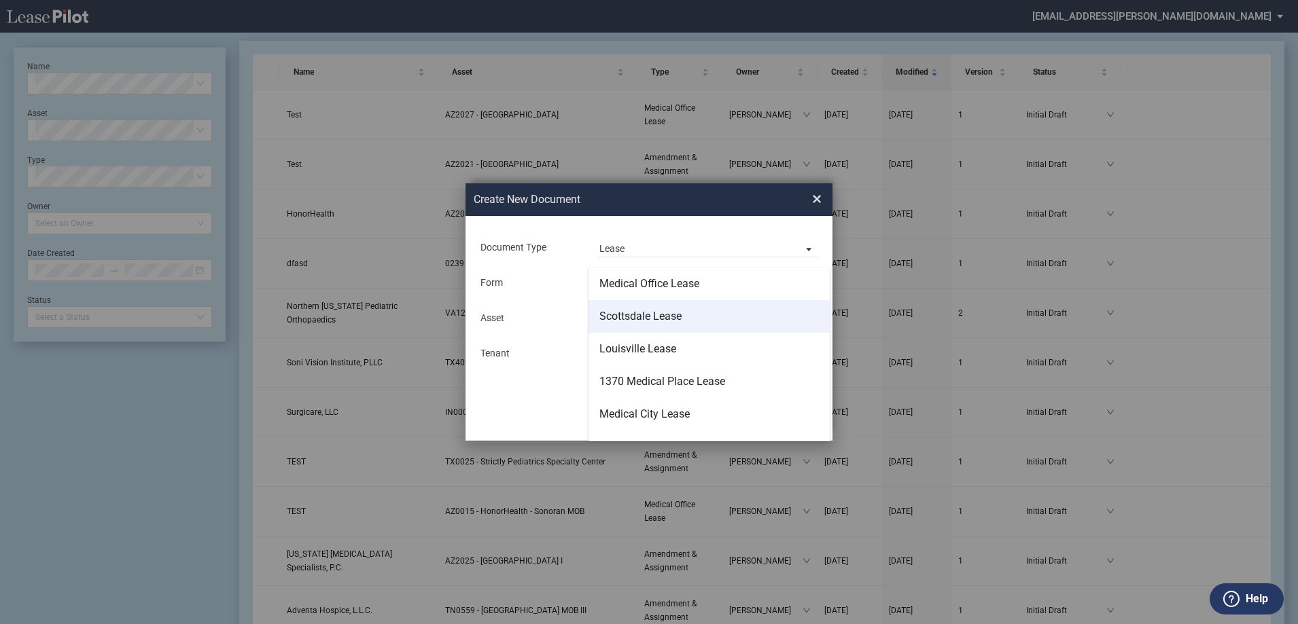
click at [705, 311] on md-option "Scottsdale Lease" at bounding box center [708, 316] width 241 height 33
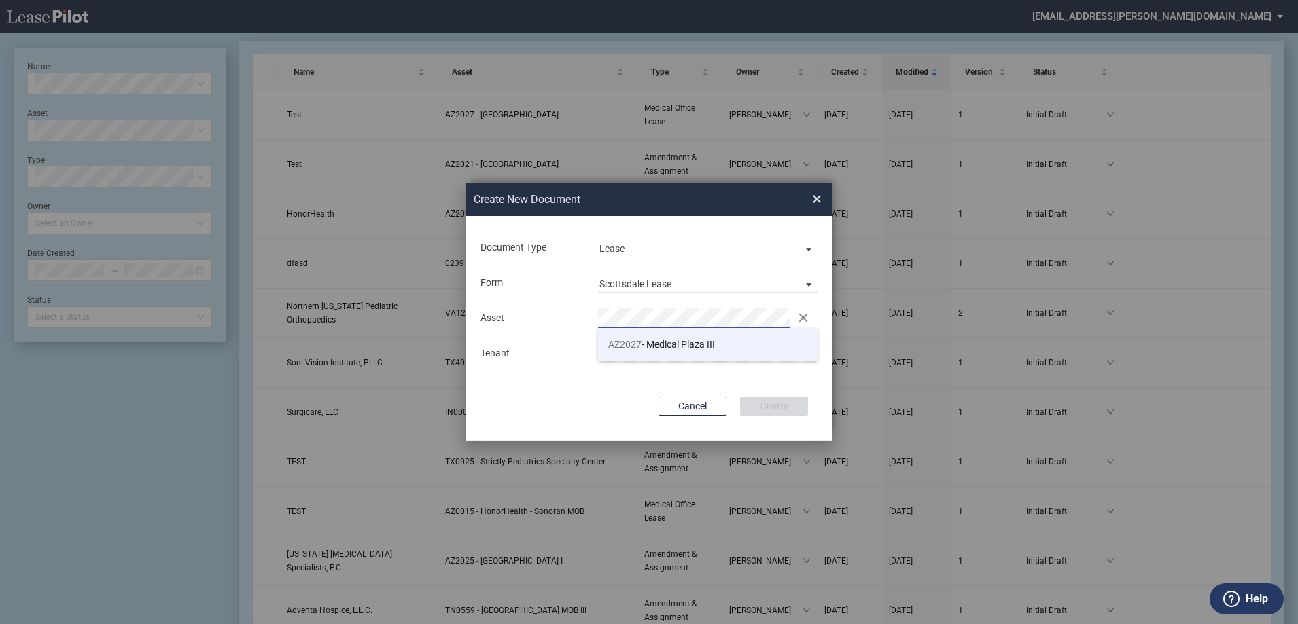
click at [705, 343] on span "AZ2027 - Medical Plaza III" at bounding box center [661, 344] width 107 height 11
click at [773, 408] on button "Create" at bounding box center [774, 406] width 68 height 19
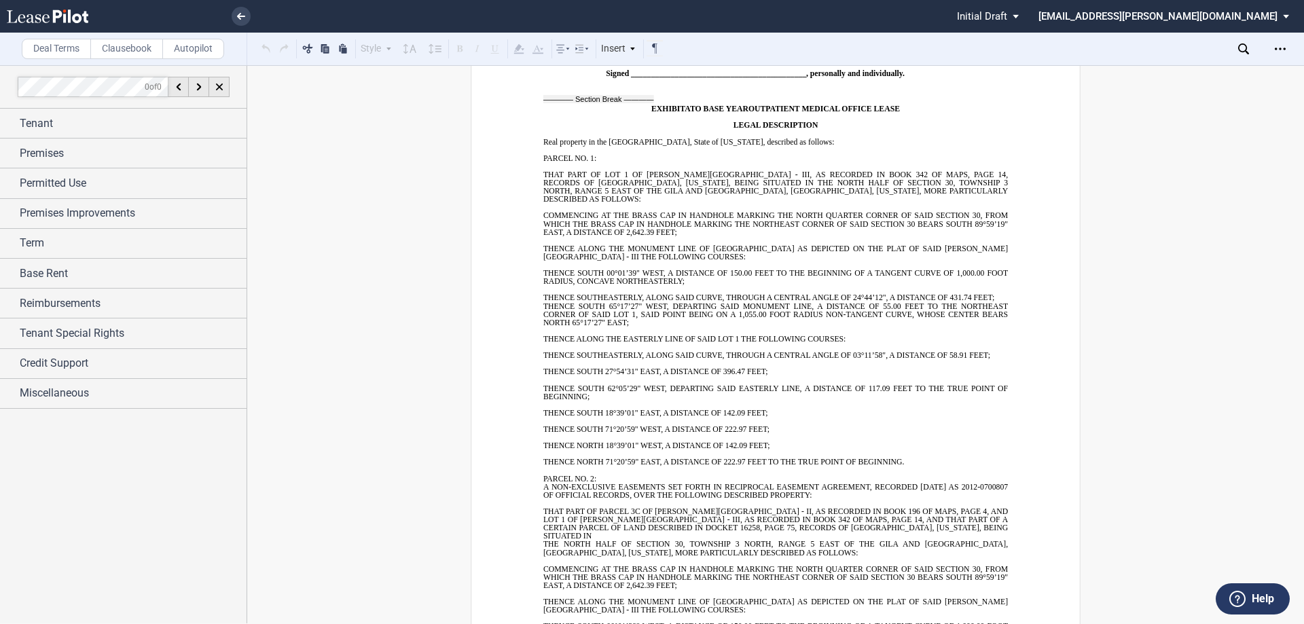
scroll to position [9051, 0]
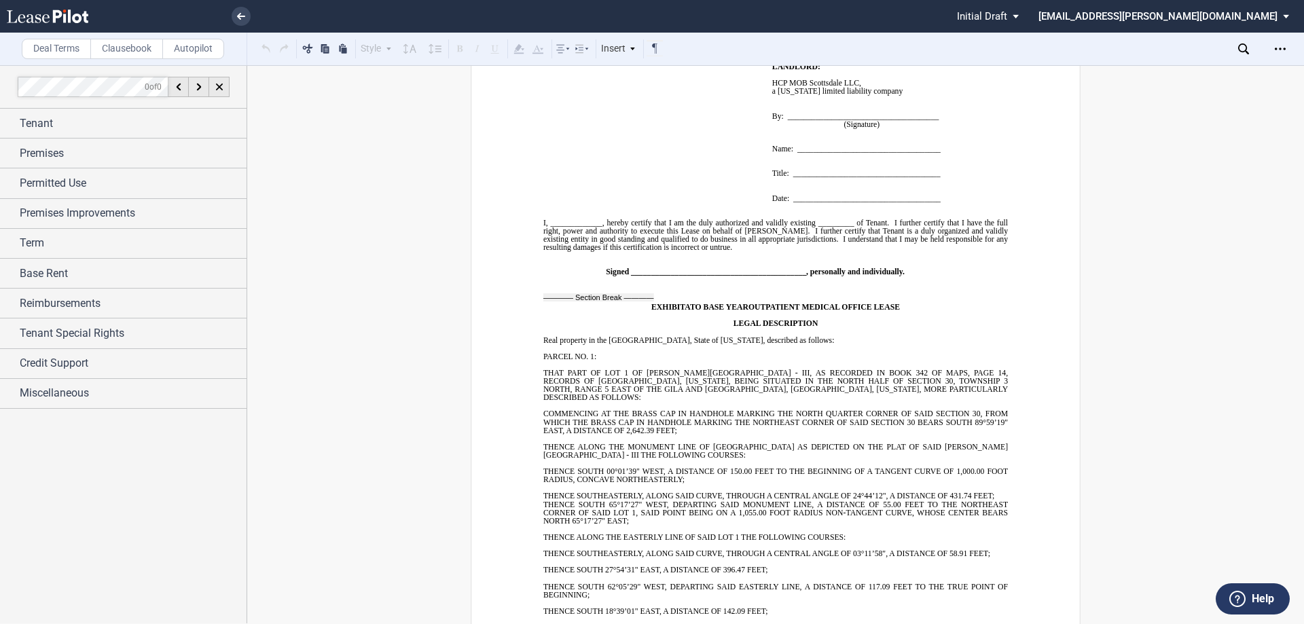
drag, startPoint x: 891, startPoint y: 419, endPoint x: 844, endPoint y: 419, distance: 46.2
click at [891, 443] on span "THENCE ALONG THE MONUMENT LINE OF [GEOGRAPHIC_DATA] AS DEPICTED ON THE PLAT OF …" at bounding box center [775, 451] width 465 height 16
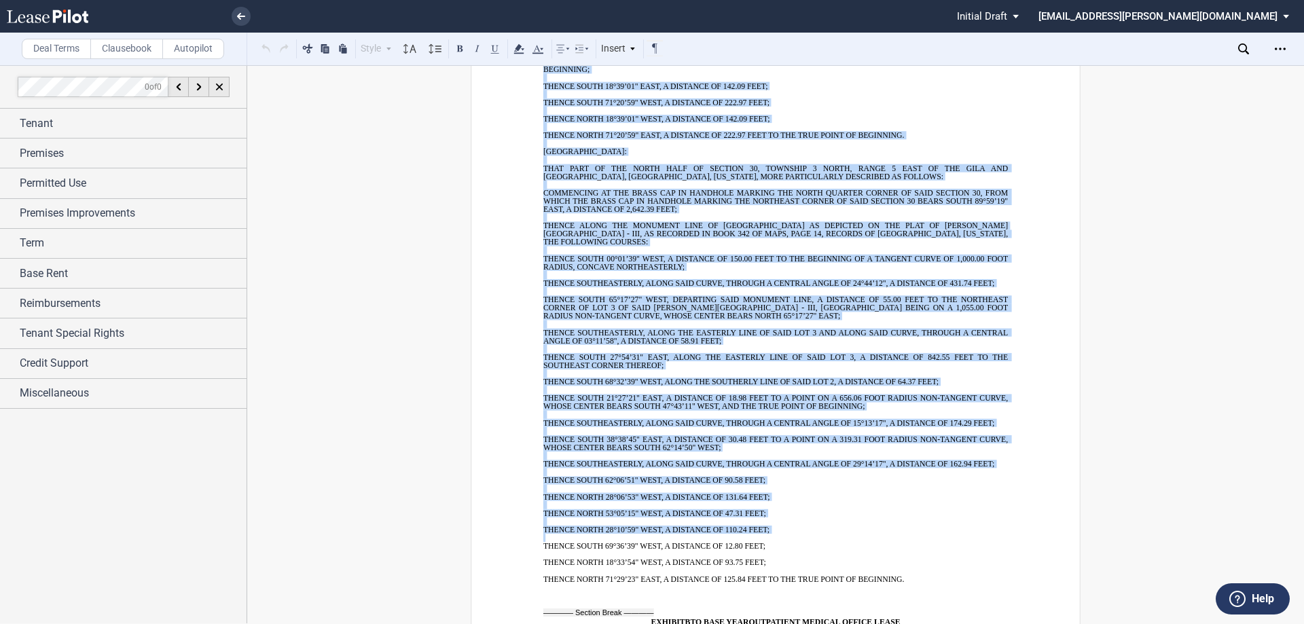
scroll to position [10885, 0]
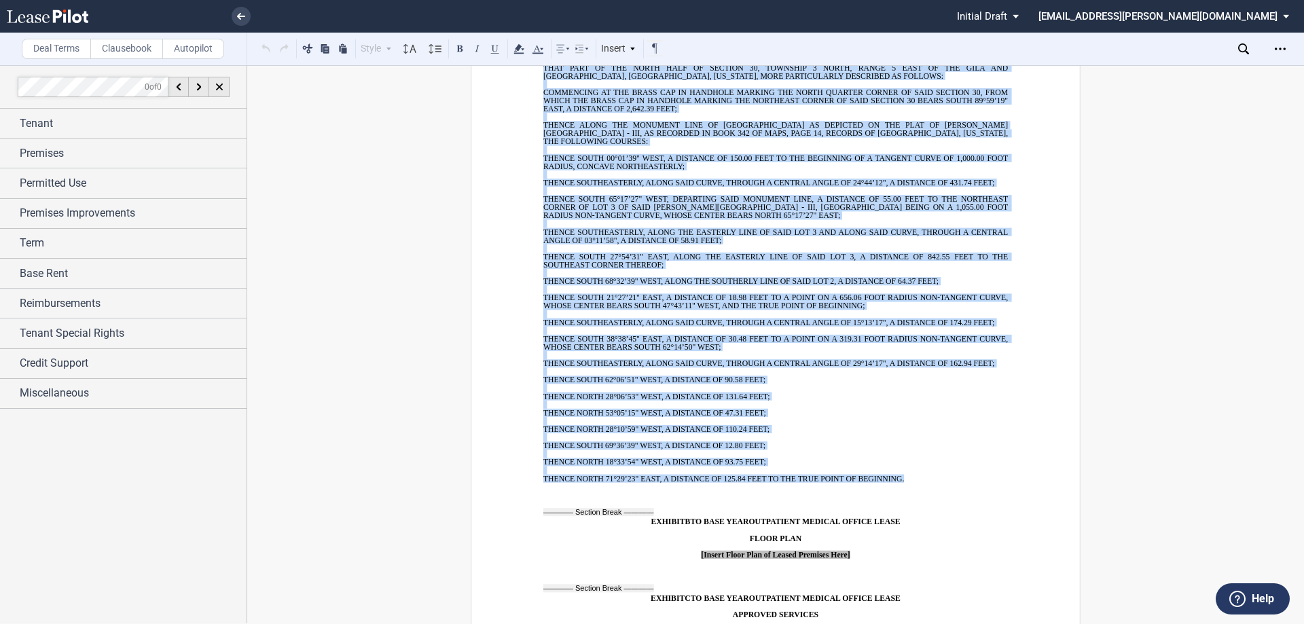
drag, startPoint x: 541, startPoint y: 323, endPoint x: 906, endPoint y: 418, distance: 377.0
click at [139, 54] on label "Clausebook" at bounding box center [126, 49] width 73 height 20
